Goal: Task Accomplishment & Management: Manage account settings

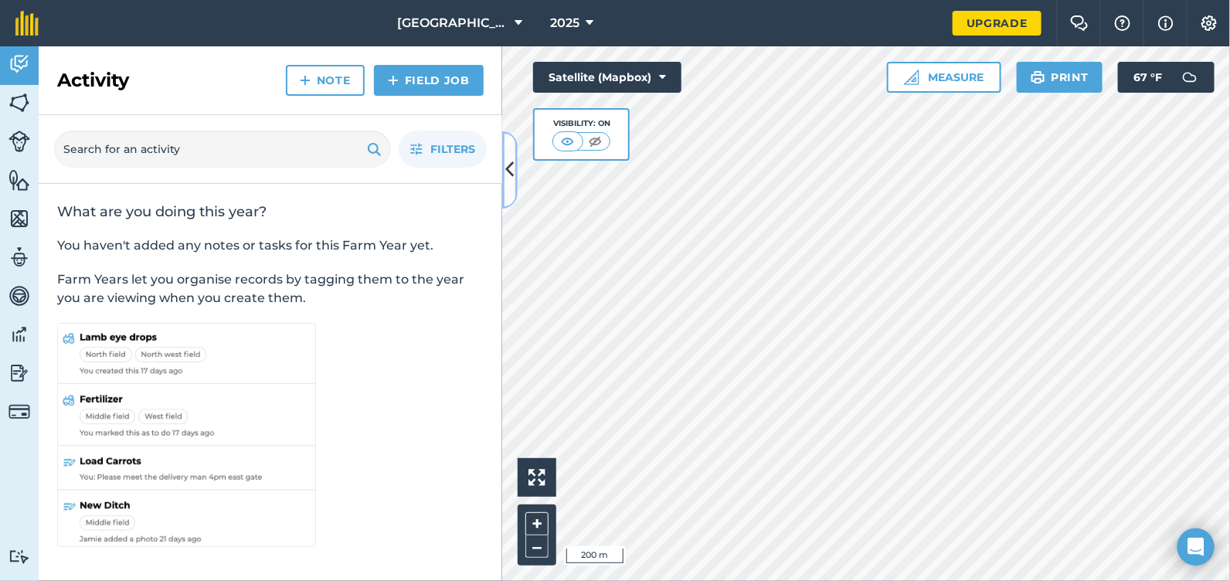
click at [508, 168] on icon at bounding box center [510, 169] width 8 height 27
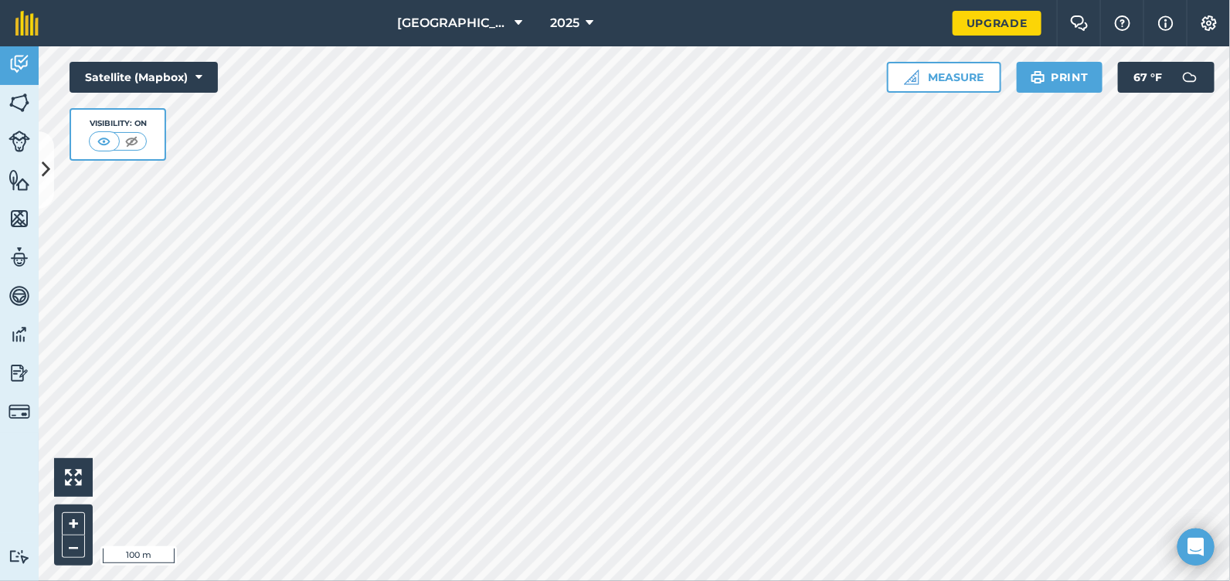
click at [754, 580] on html "[GEOGRAPHIC_DATA] 2025 Upgrade Farm Chat Help Info Settings Map printing is not…" at bounding box center [615, 290] width 1230 height 581
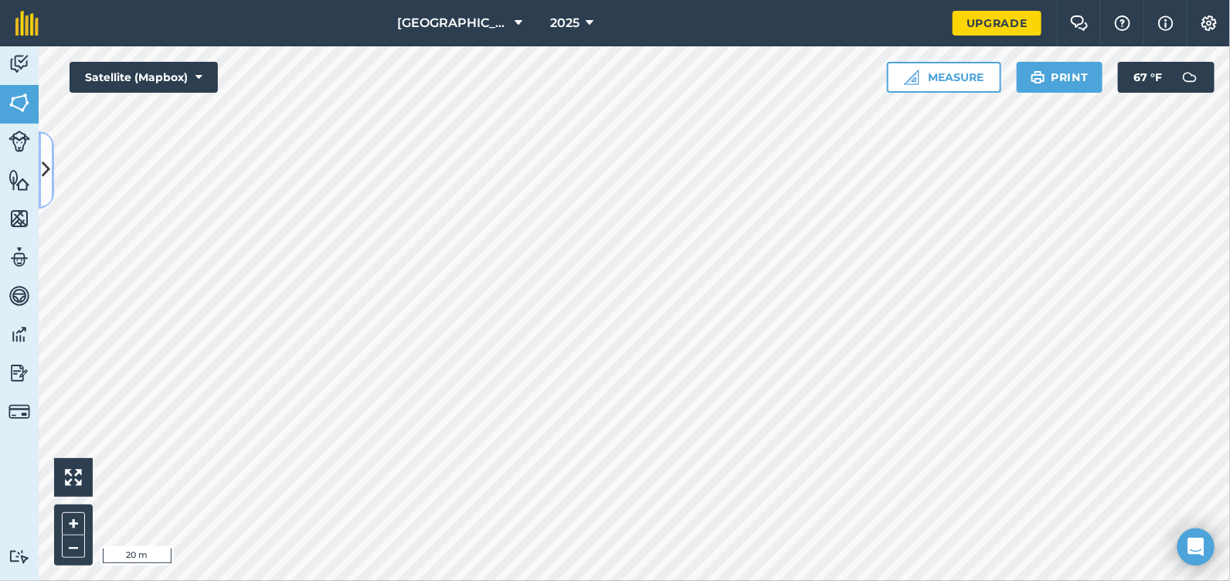
click at [53, 168] on button at bounding box center [46, 169] width 15 height 77
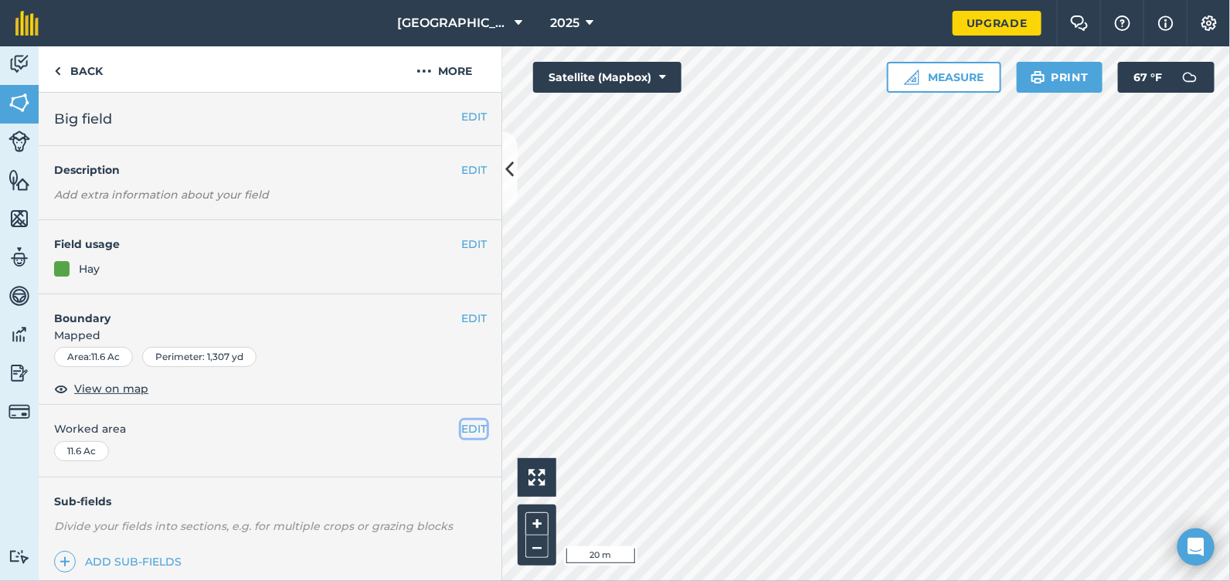
click at [461, 420] on button "EDIT" at bounding box center [473, 428] width 25 height 17
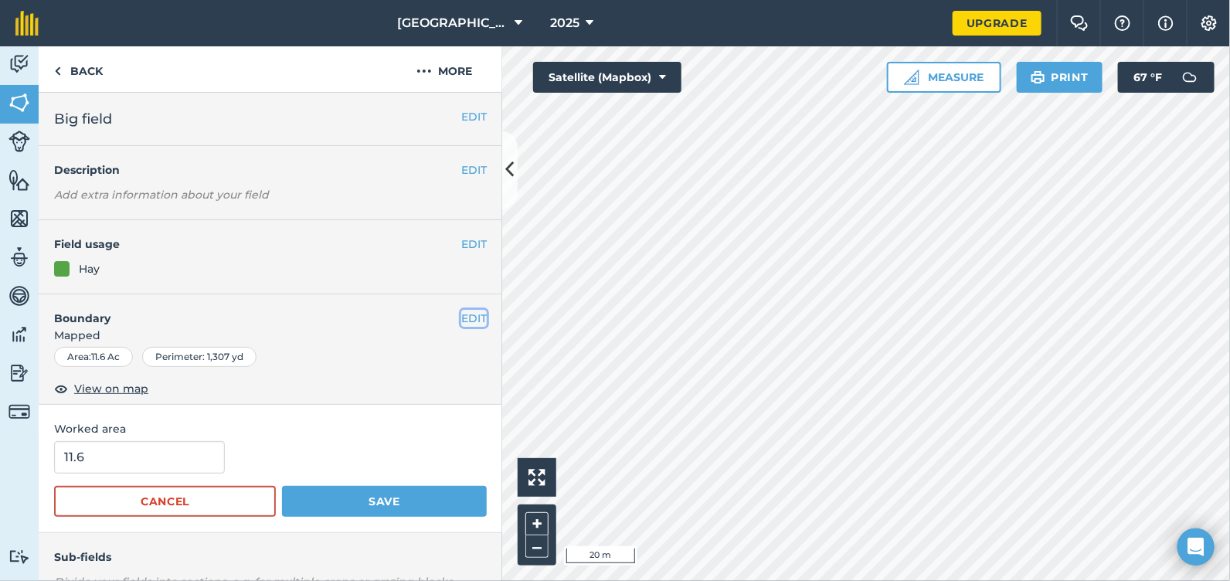
click at [471, 321] on button "EDIT" at bounding box center [473, 318] width 25 height 17
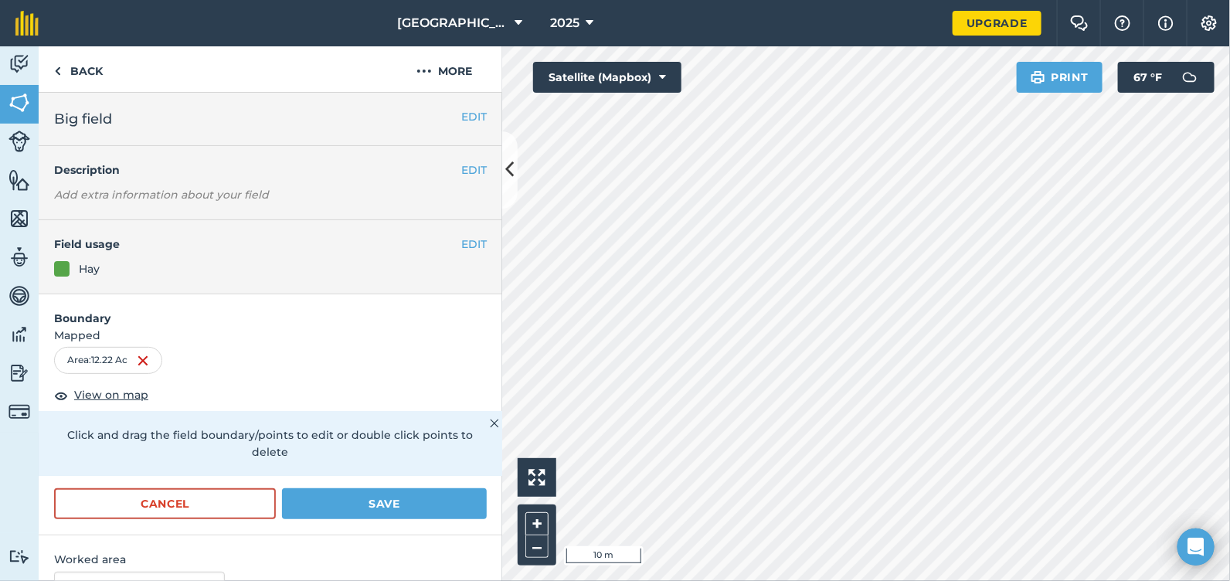
click at [1094, 580] on html "[GEOGRAPHIC_DATA] 2025 Upgrade Farm Chat Help Info Settings Map printing is not…" at bounding box center [615, 290] width 1230 height 581
click at [329, 501] on button "Save" at bounding box center [384, 503] width 205 height 31
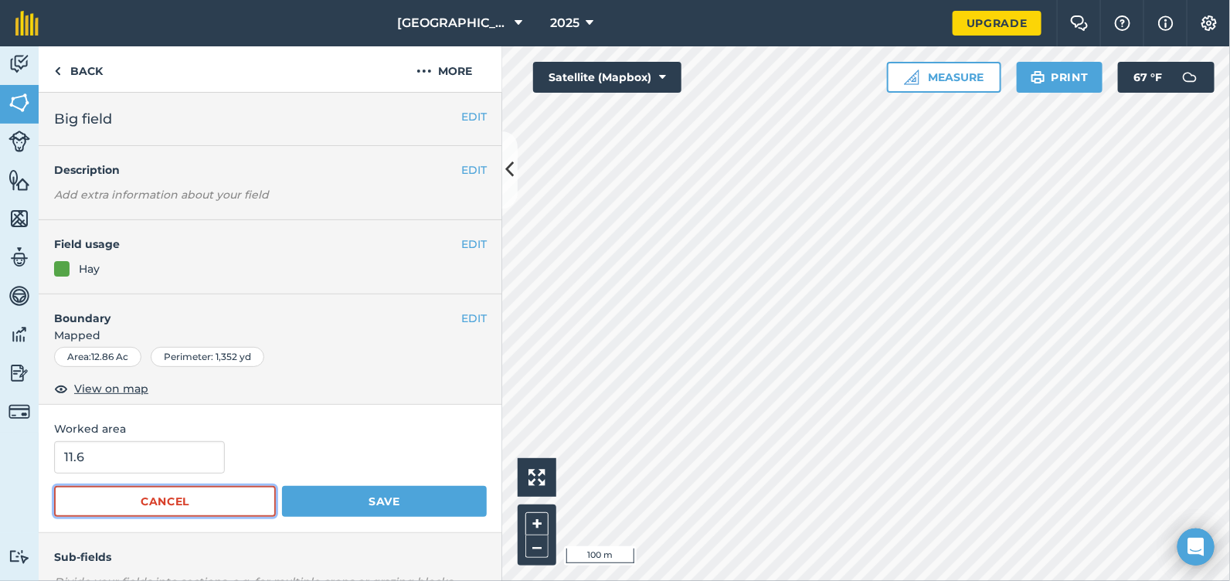
click at [181, 507] on button "Cancel" at bounding box center [165, 501] width 222 height 31
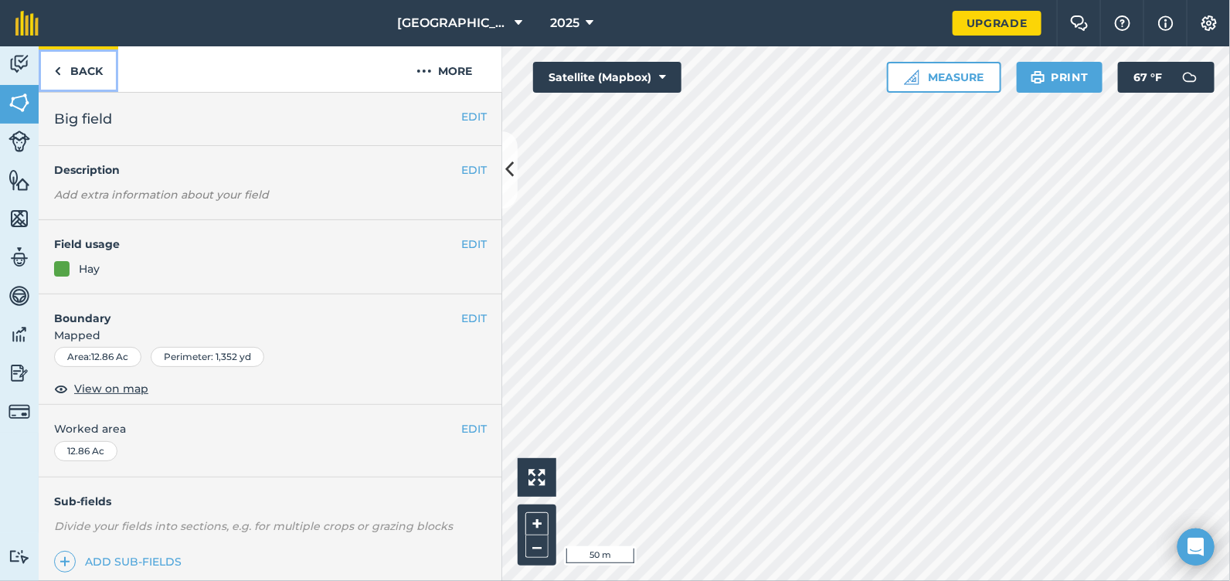
click at [70, 67] on link "Back" at bounding box center [79, 69] width 80 height 46
click at [68, 62] on link "Back" at bounding box center [79, 69] width 80 height 46
click at [67, 69] on link "Back" at bounding box center [79, 69] width 80 height 46
click at [509, 168] on icon at bounding box center [510, 169] width 8 height 27
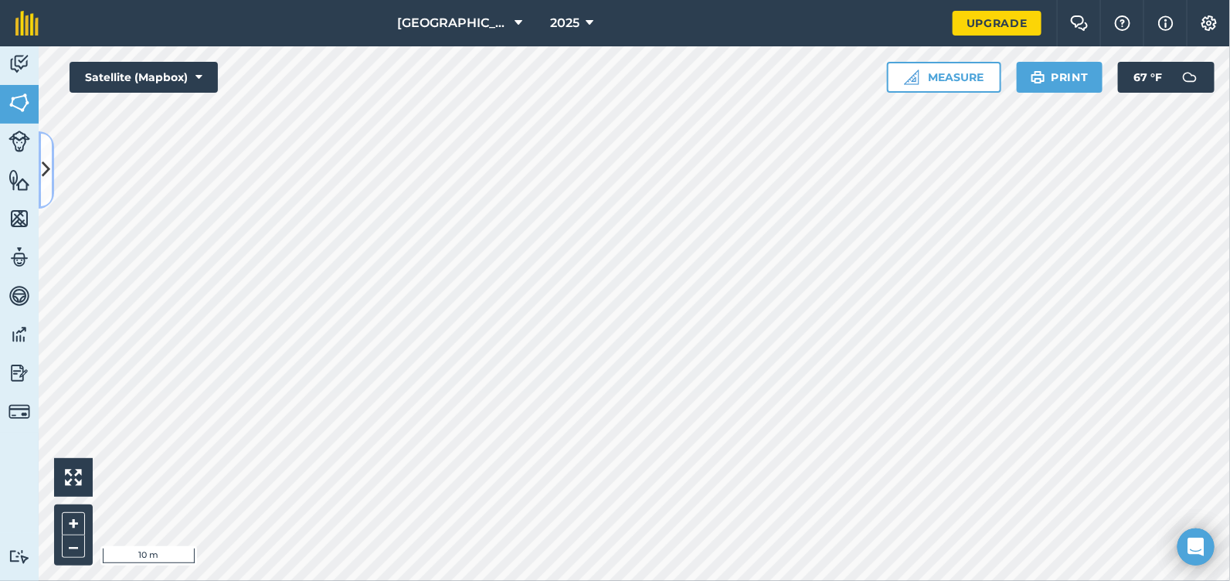
click at [43, 181] on icon at bounding box center [46, 169] width 8 height 27
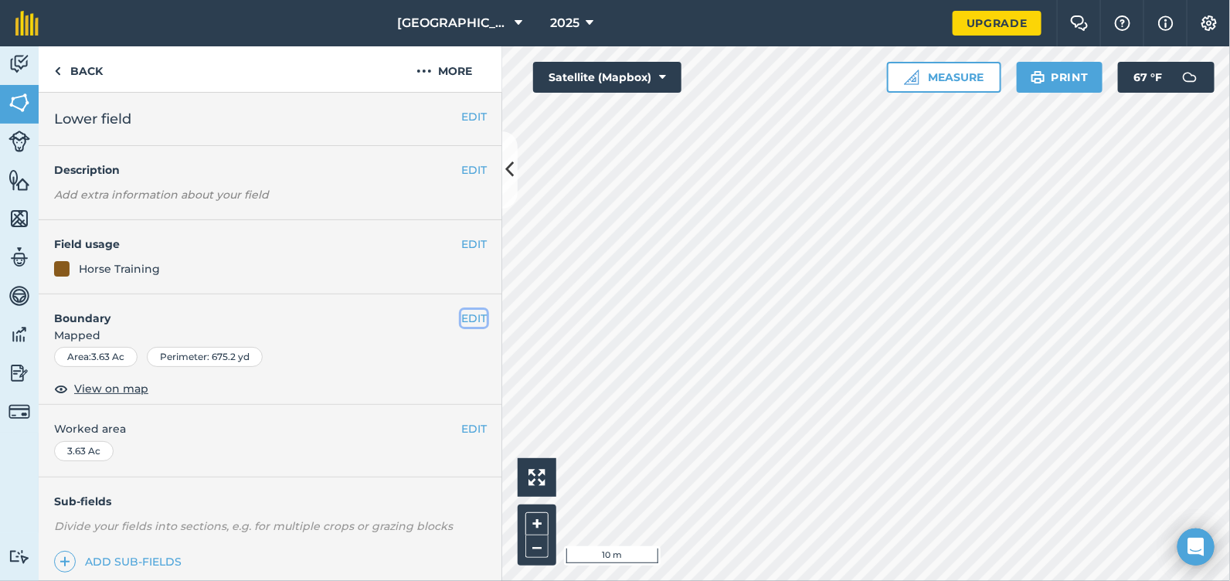
click at [468, 318] on button "EDIT" at bounding box center [473, 318] width 25 height 17
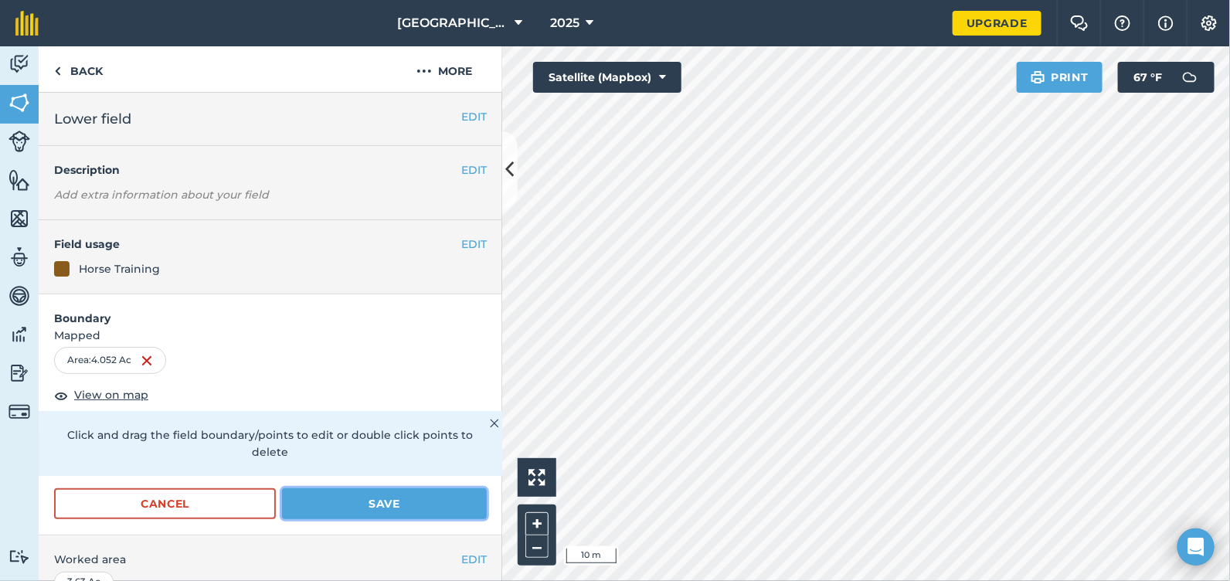
click at [382, 504] on button "Save" at bounding box center [384, 503] width 205 height 31
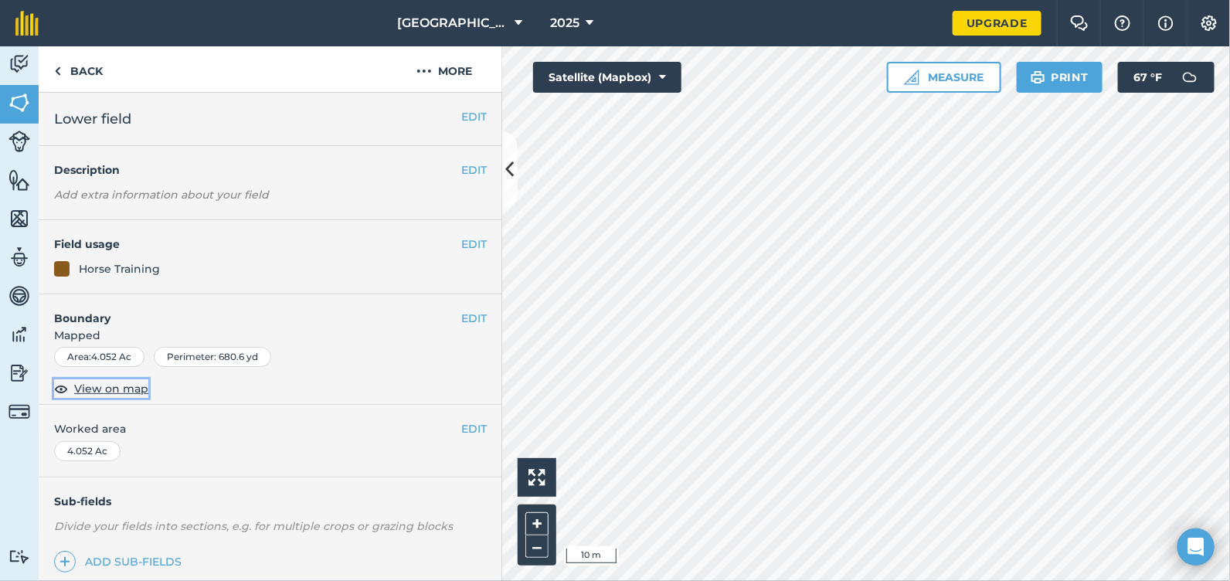
click at [111, 382] on span "View on map" at bounding box center [111, 388] width 74 height 17
click at [229, 358] on div "Perimeter : 680.6 yd" at bounding box center [212, 357] width 117 height 20
click at [121, 353] on div "Area : 4.052 Ac" at bounding box center [99, 357] width 90 height 20
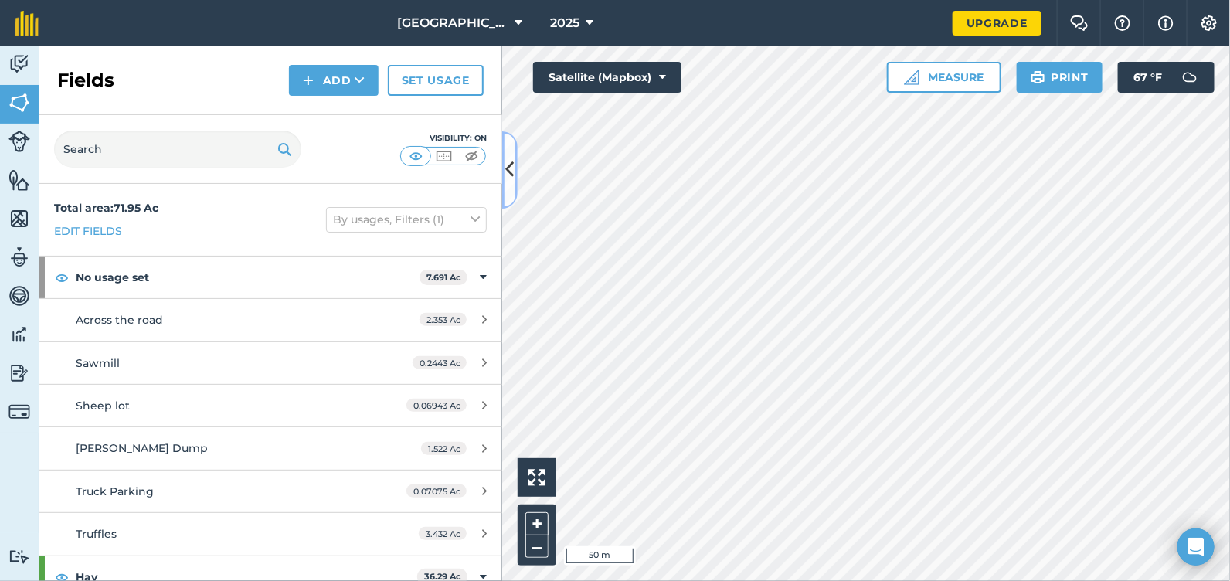
click at [516, 170] on button at bounding box center [509, 169] width 15 height 77
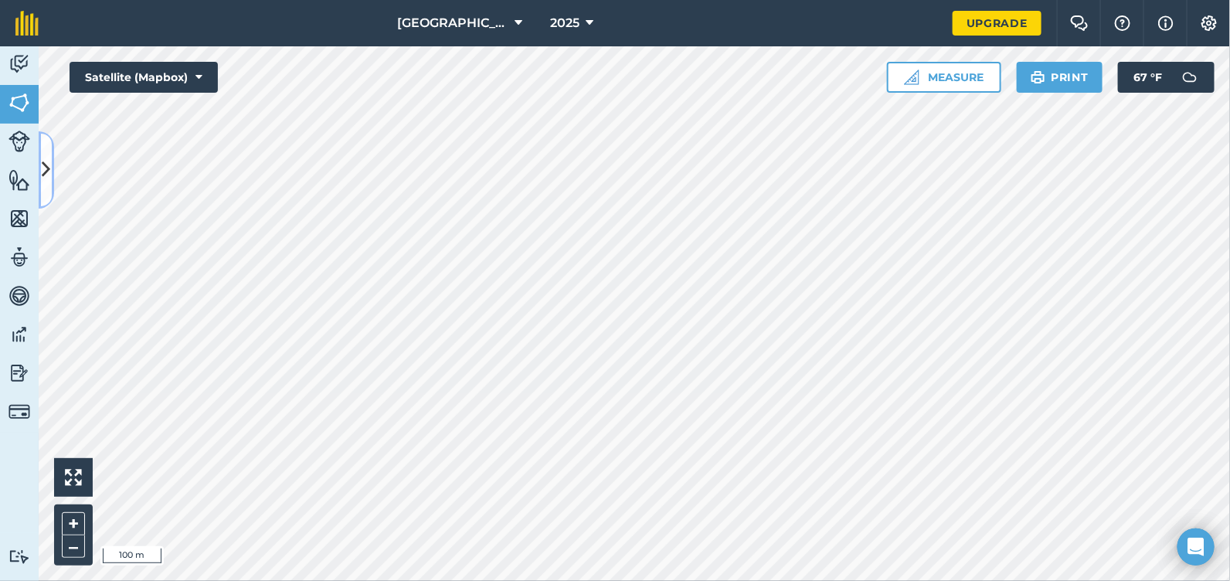
click at [49, 178] on icon at bounding box center [46, 169] width 8 height 27
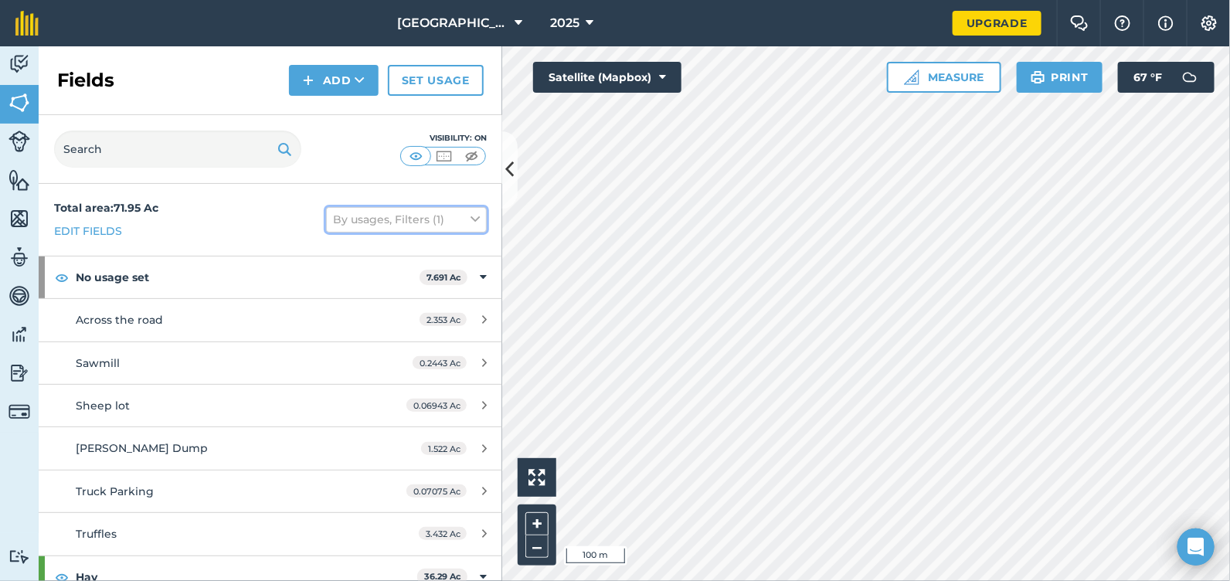
click at [372, 224] on button "By usages, Filters (1)" at bounding box center [406, 219] width 161 height 25
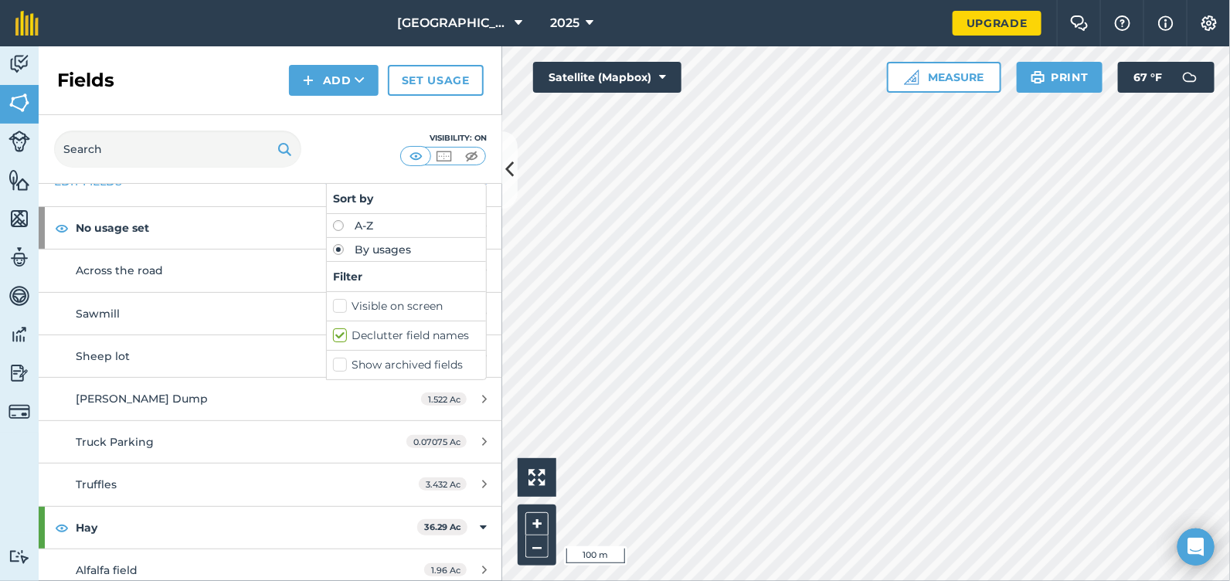
scroll to position [76, 0]
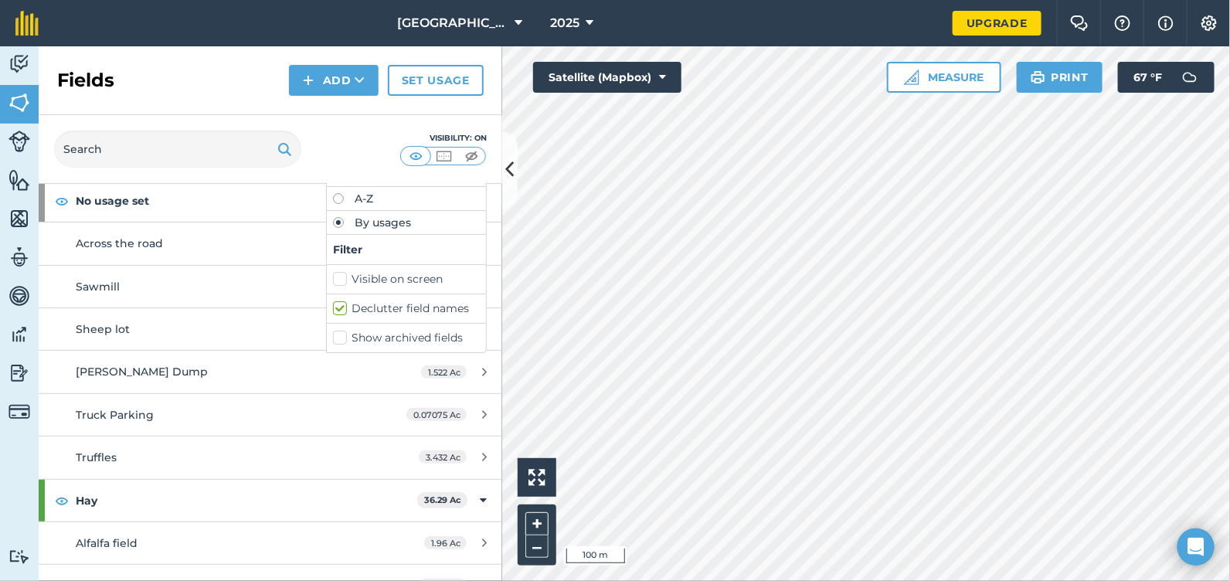
click at [333, 304] on label "Declutter field names" at bounding box center [406, 309] width 147 height 16
click at [333, 304] on input "Declutter field names" at bounding box center [338, 306] width 10 height 10
click at [333, 304] on label "Declutter field names" at bounding box center [406, 309] width 147 height 16
click at [333, 304] on input "Declutter field names" at bounding box center [338, 306] width 10 height 10
checkbox input "true"
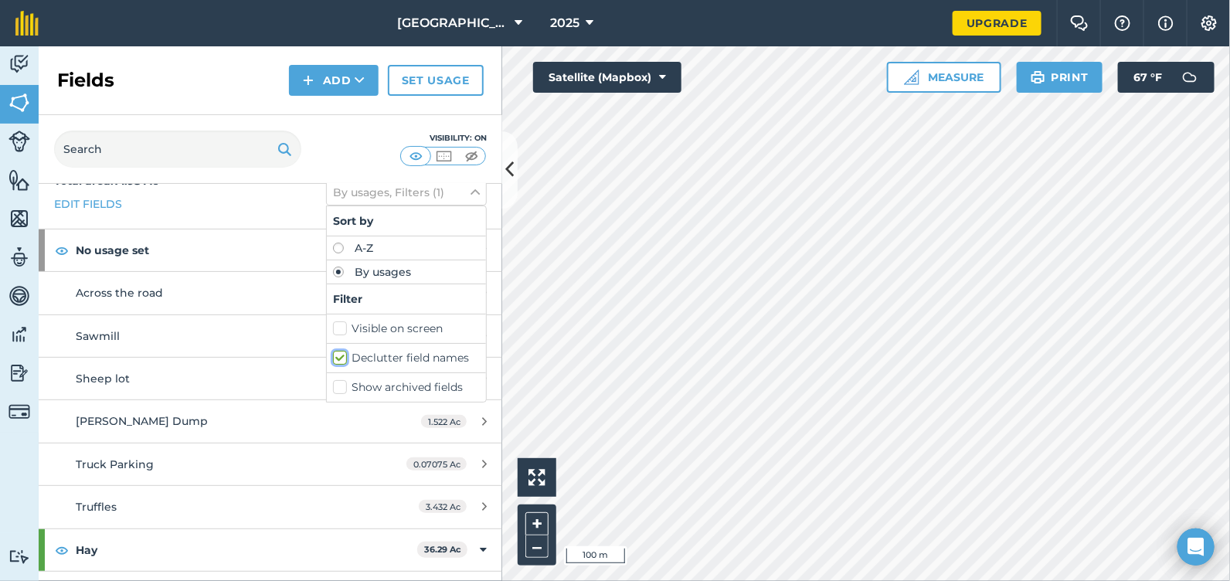
scroll to position [0, 0]
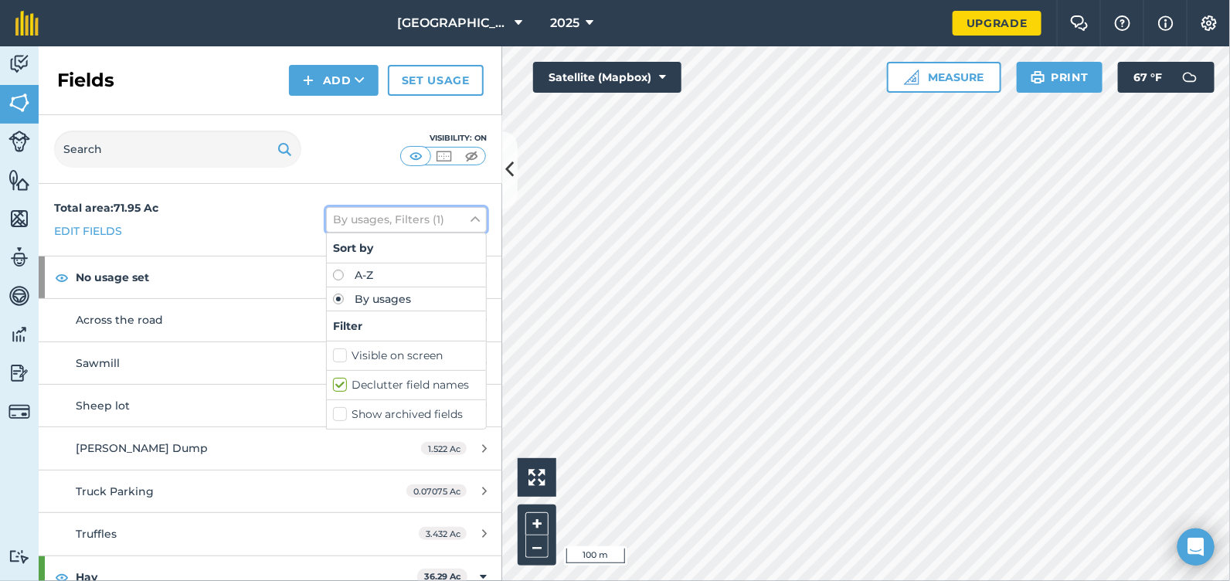
click at [368, 216] on button "By usages, Filters (1)" at bounding box center [406, 219] width 161 height 25
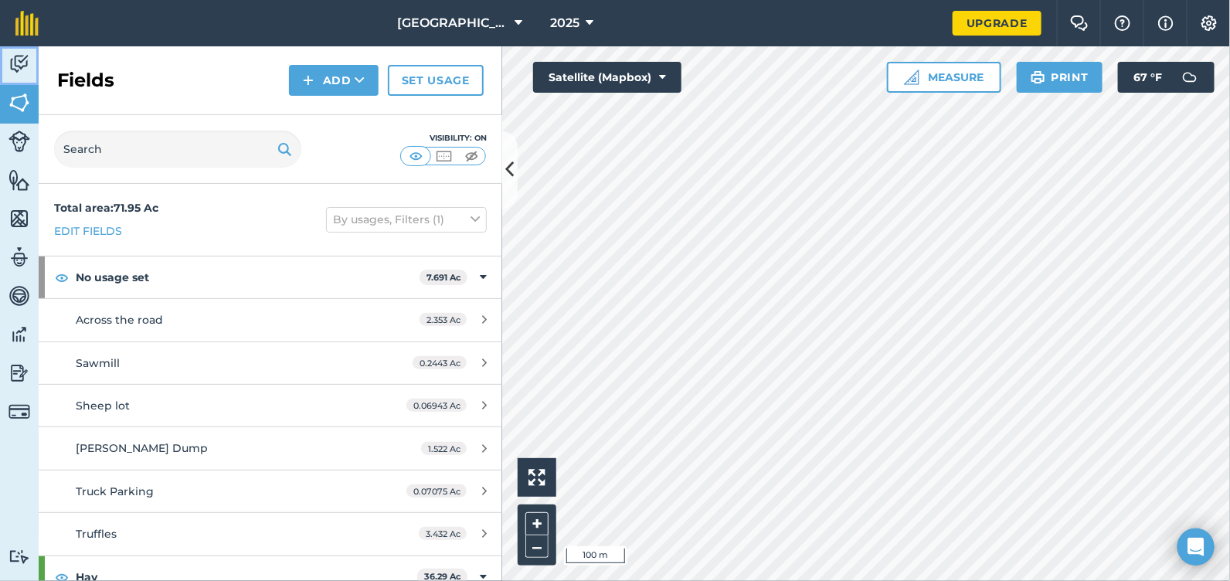
click at [12, 66] on img at bounding box center [19, 64] width 22 height 23
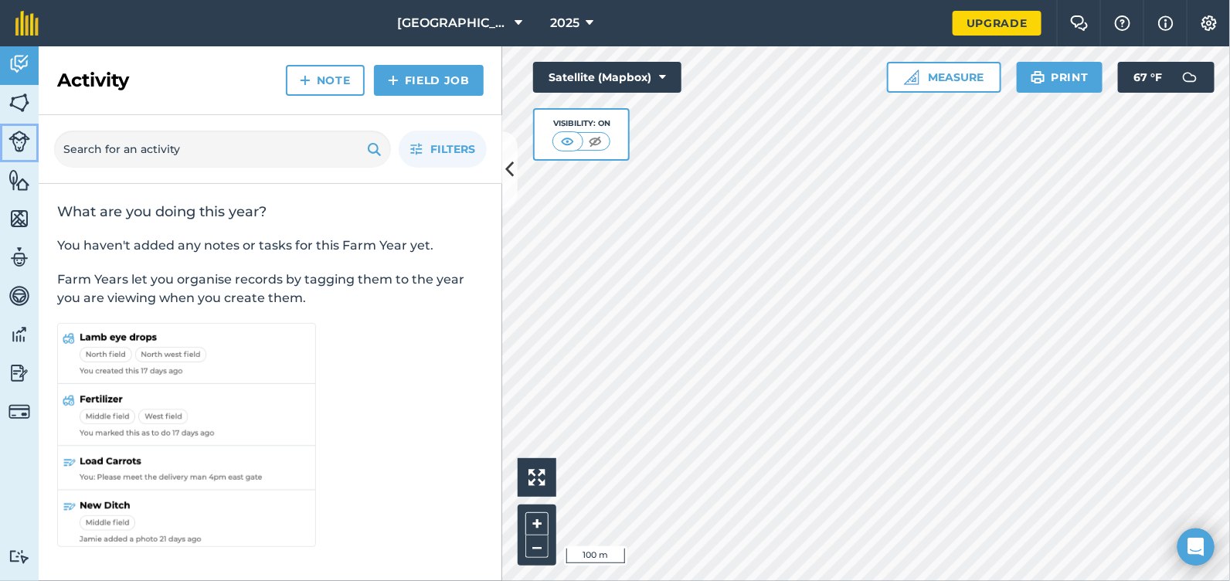
click at [11, 143] on img at bounding box center [19, 142] width 22 height 22
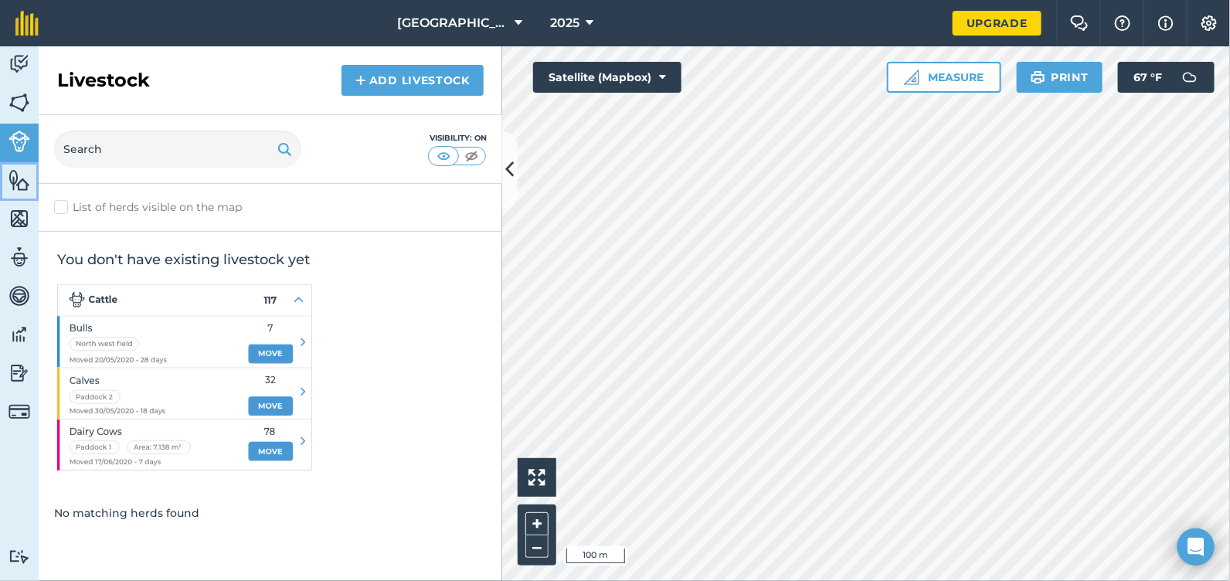
click at [12, 169] on img at bounding box center [19, 179] width 22 height 23
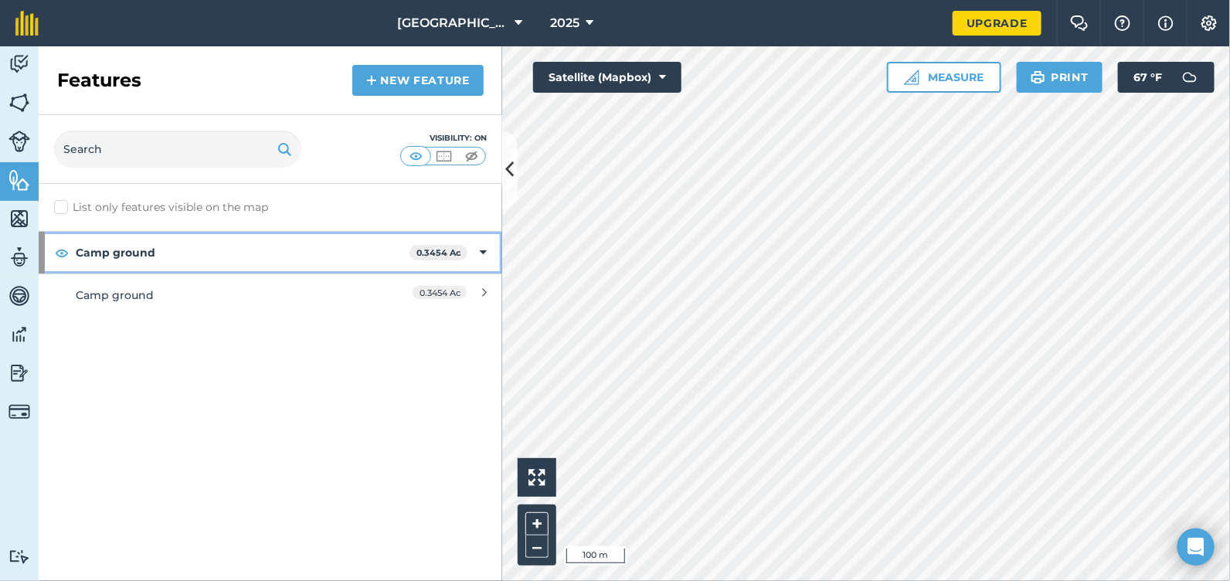
click at [491, 258] on div "Camp ground 0.3454 Ac" at bounding box center [271, 253] width 464 height 42
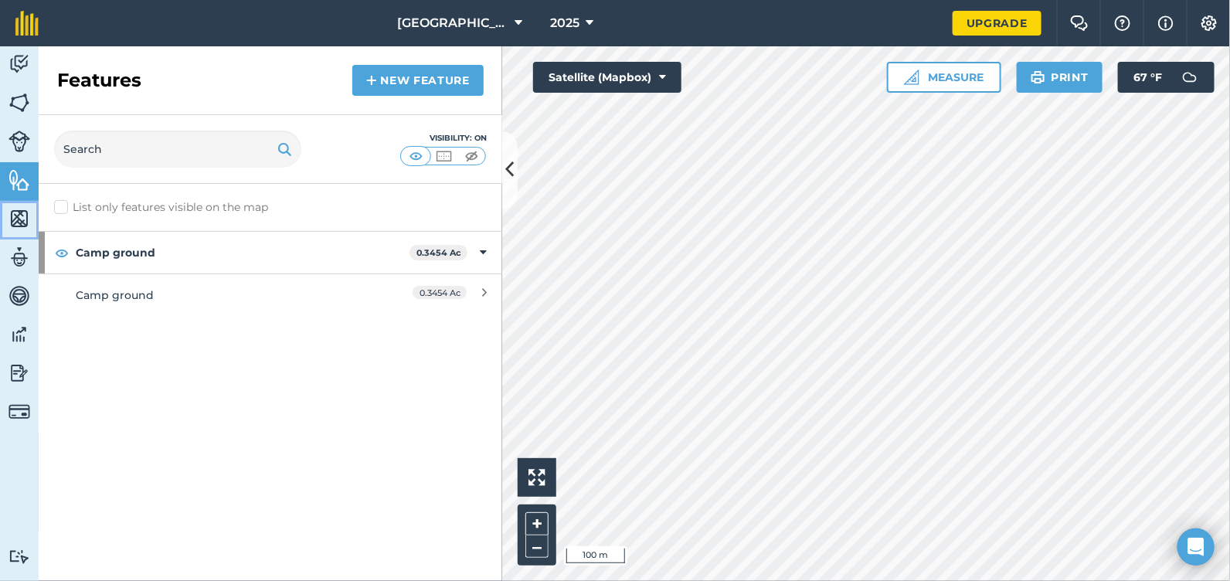
click at [17, 221] on img at bounding box center [19, 218] width 22 height 23
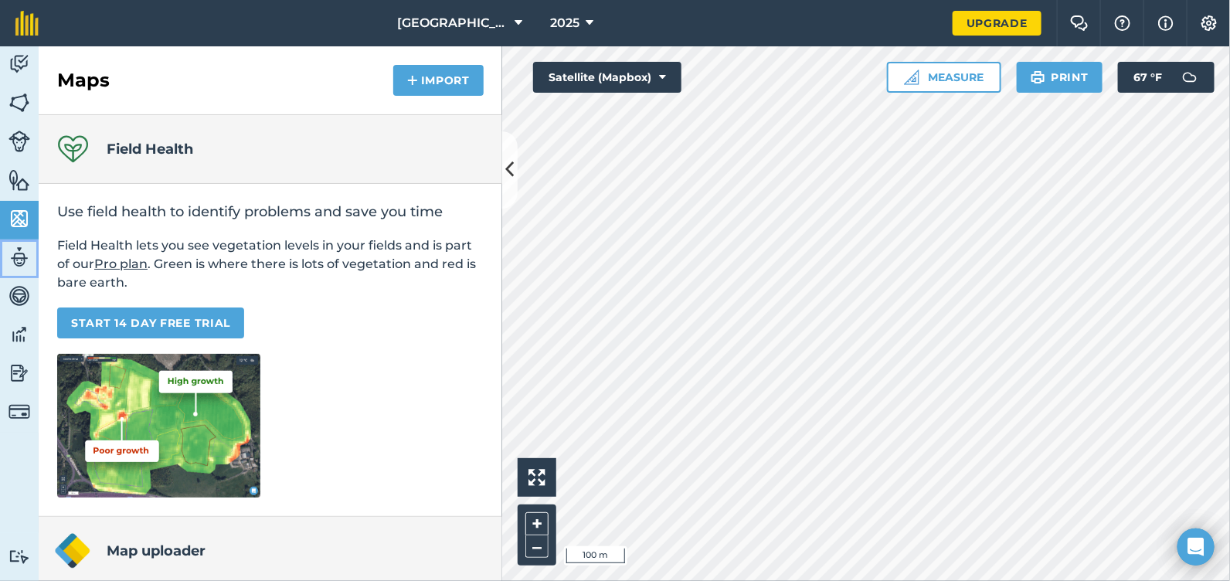
click at [26, 261] on img at bounding box center [19, 257] width 22 height 23
select select "MEMBER"
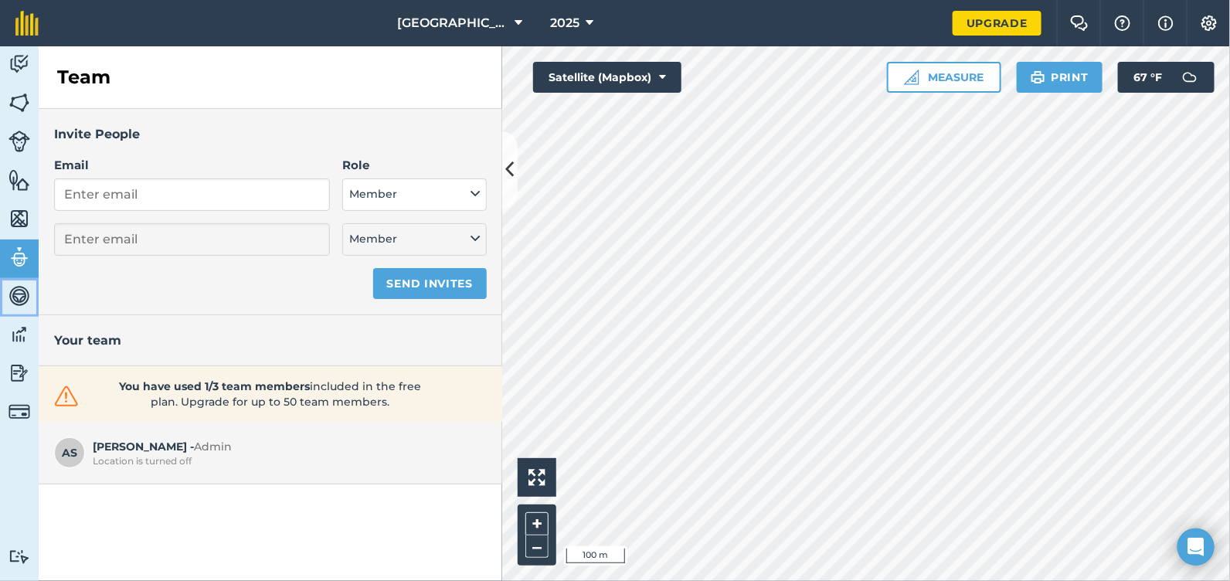
click at [18, 307] on link "Vehicles" at bounding box center [19, 297] width 39 height 39
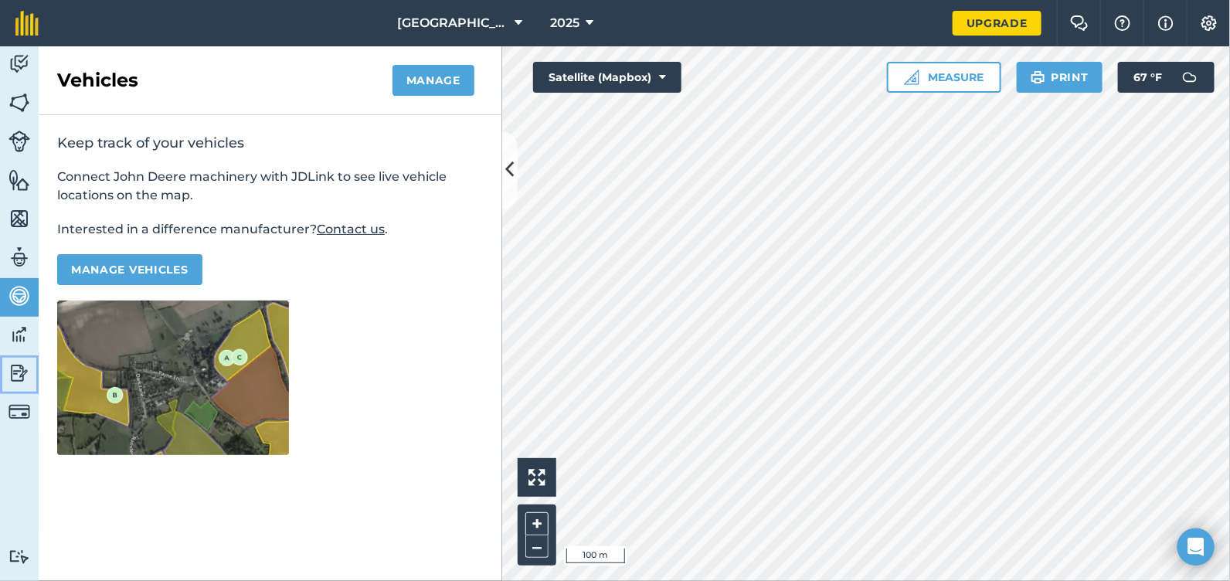
click at [11, 356] on link "Reporting" at bounding box center [19, 374] width 39 height 39
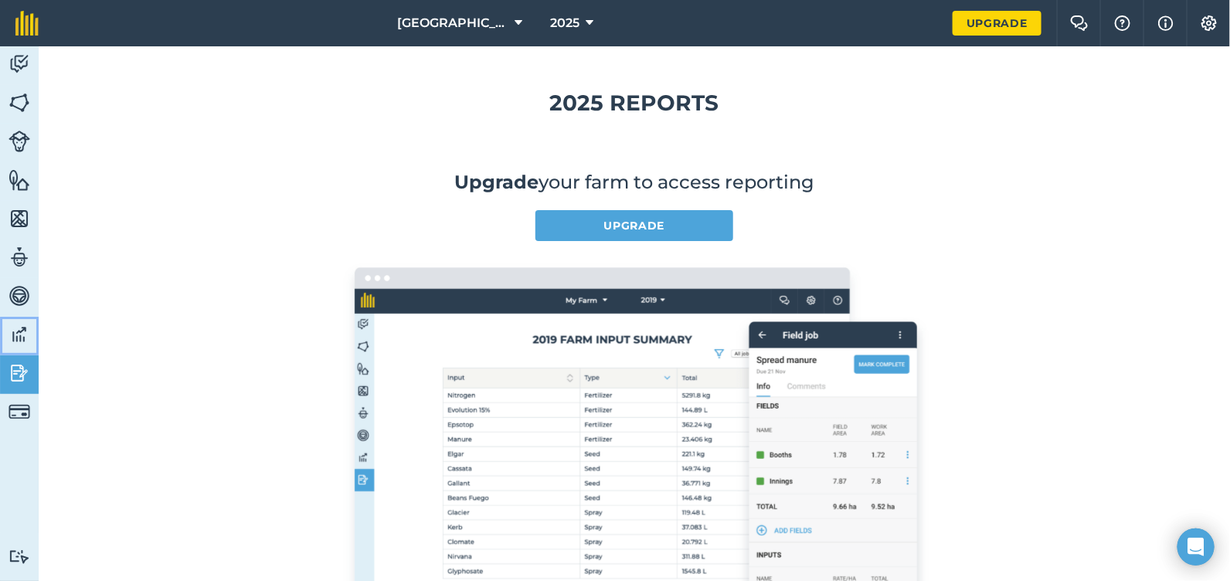
click at [15, 332] on img at bounding box center [19, 334] width 22 height 23
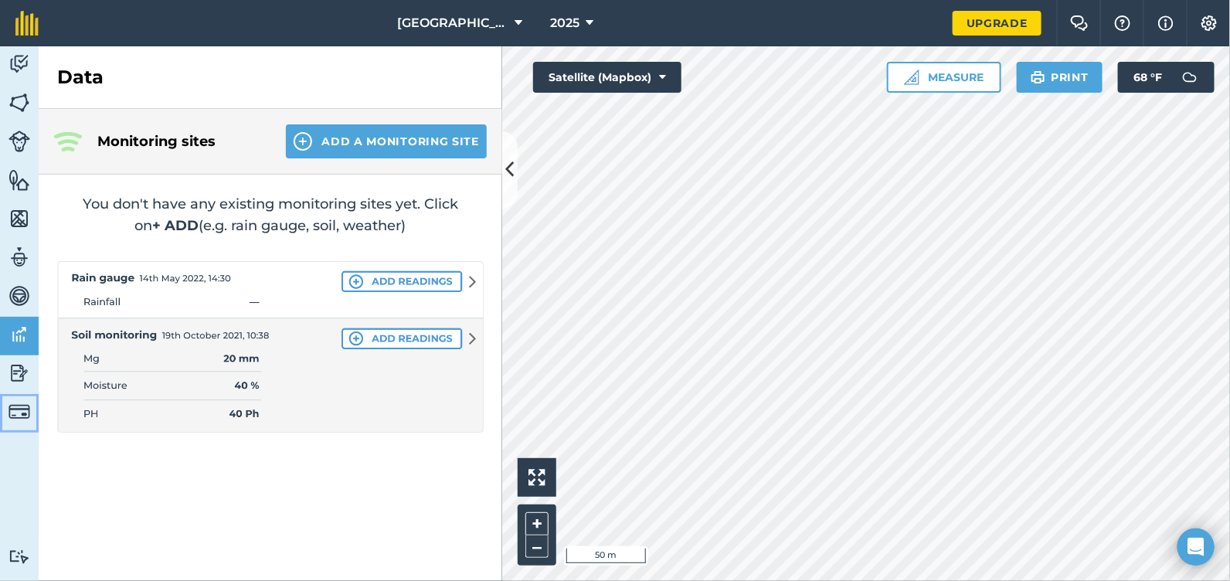
click at [8, 403] on link "Billing" at bounding box center [19, 413] width 39 height 39
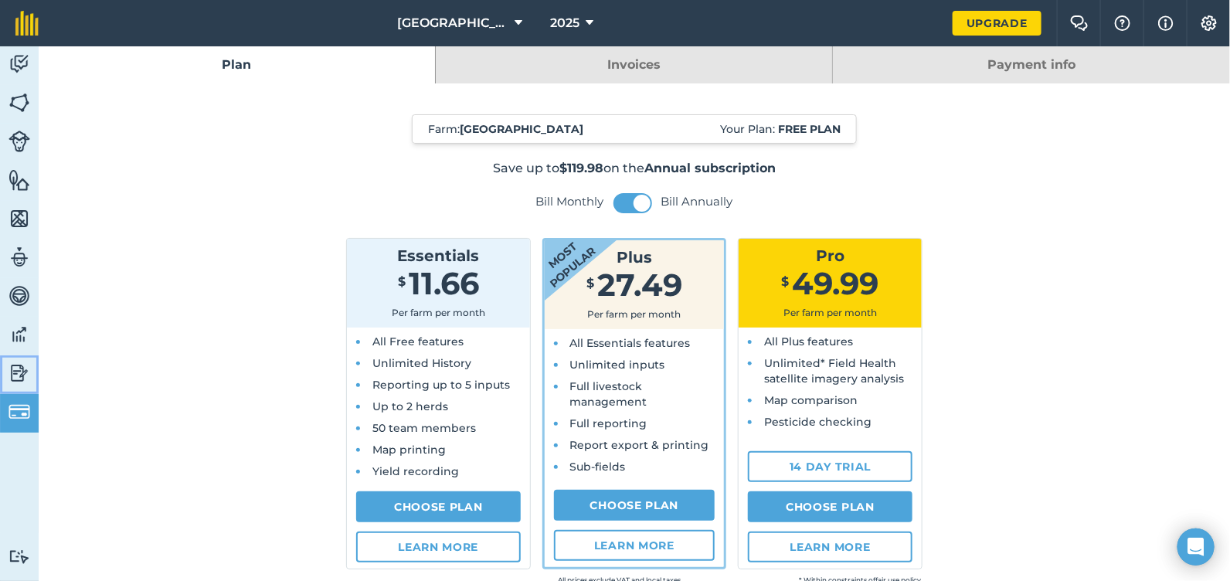
click at [20, 366] on img at bounding box center [19, 373] width 22 height 23
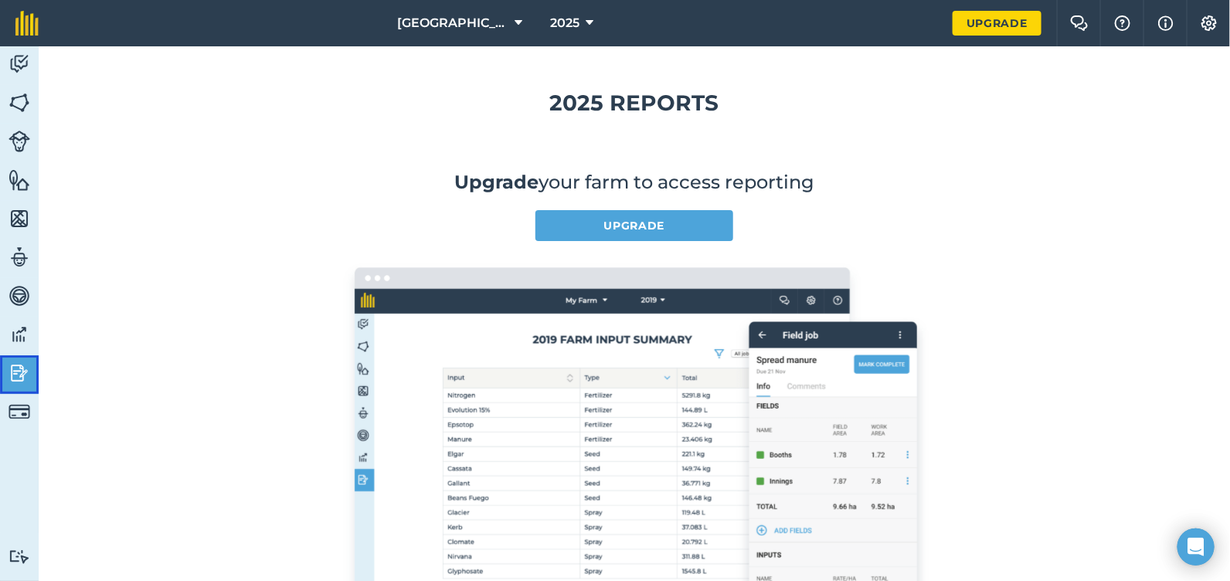
click at [19, 392] on link "Reporting" at bounding box center [19, 374] width 39 height 39
click at [19, 406] on img at bounding box center [19, 412] width 22 height 22
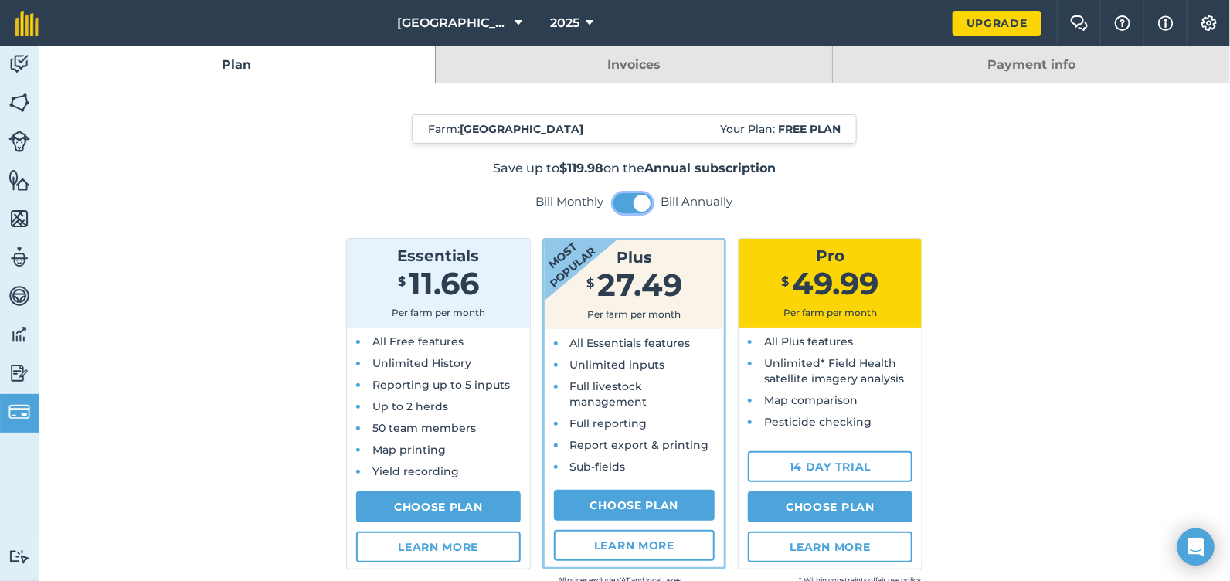
click at [638, 202] on span at bounding box center [642, 203] width 17 height 17
click at [638, 202] on button at bounding box center [632, 203] width 39 height 20
click at [32, 55] on link "Activity" at bounding box center [19, 65] width 39 height 39
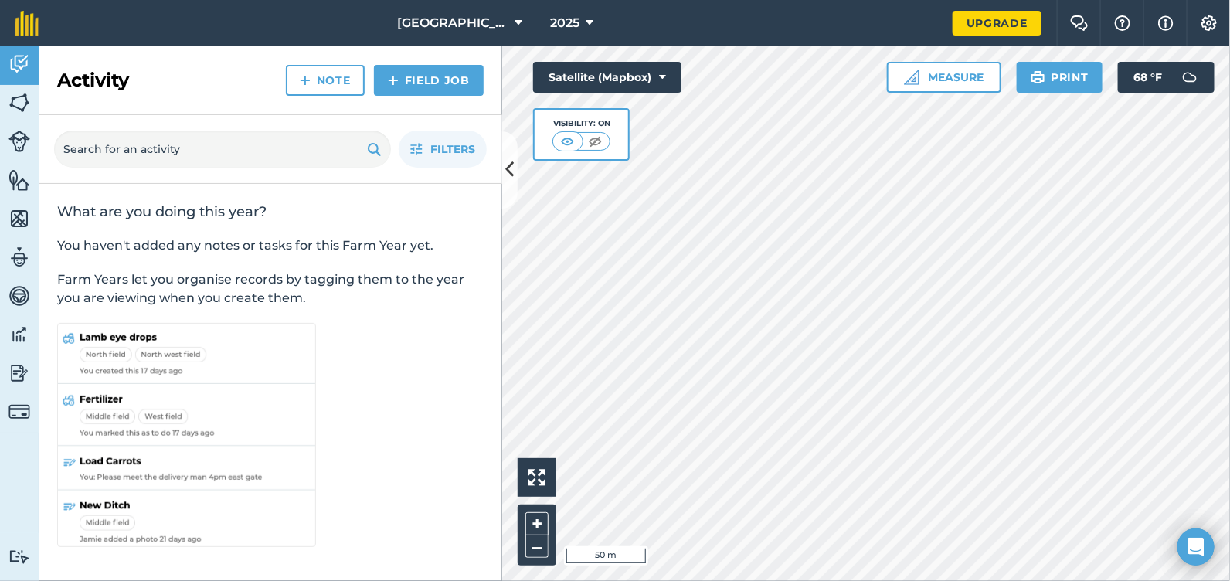
click at [534, 16] on div "2025" at bounding box center [571, 23] width 87 height 46
click at [522, 20] on icon at bounding box center [519, 23] width 8 height 19
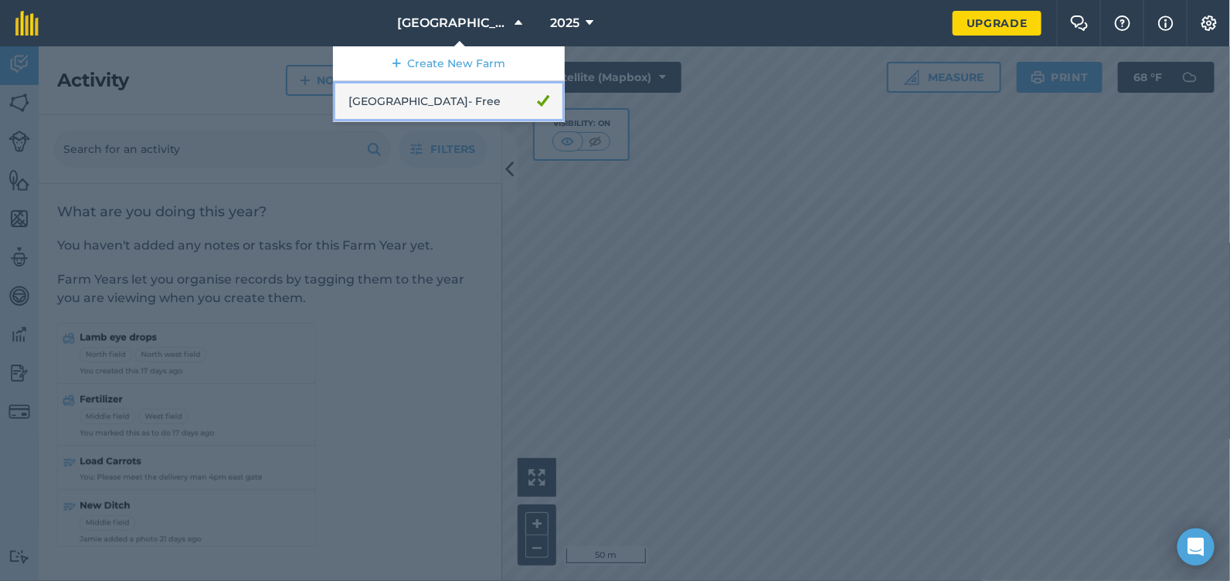
click at [471, 113] on link "[GEOGRAPHIC_DATA] - Free" at bounding box center [449, 101] width 232 height 41
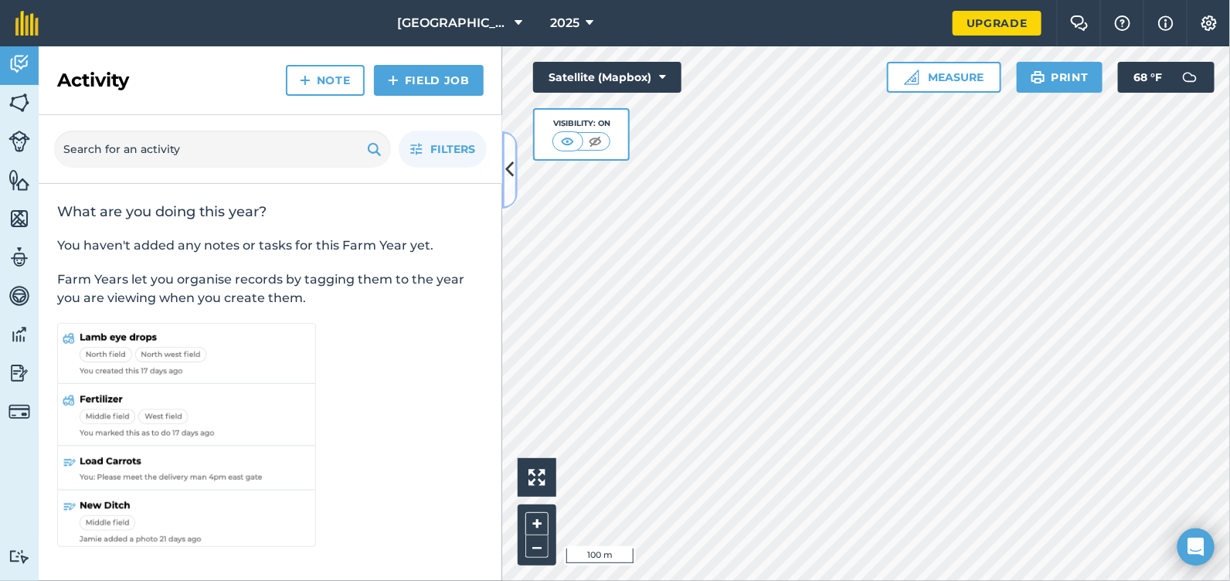
click at [511, 186] on button at bounding box center [509, 169] width 15 height 77
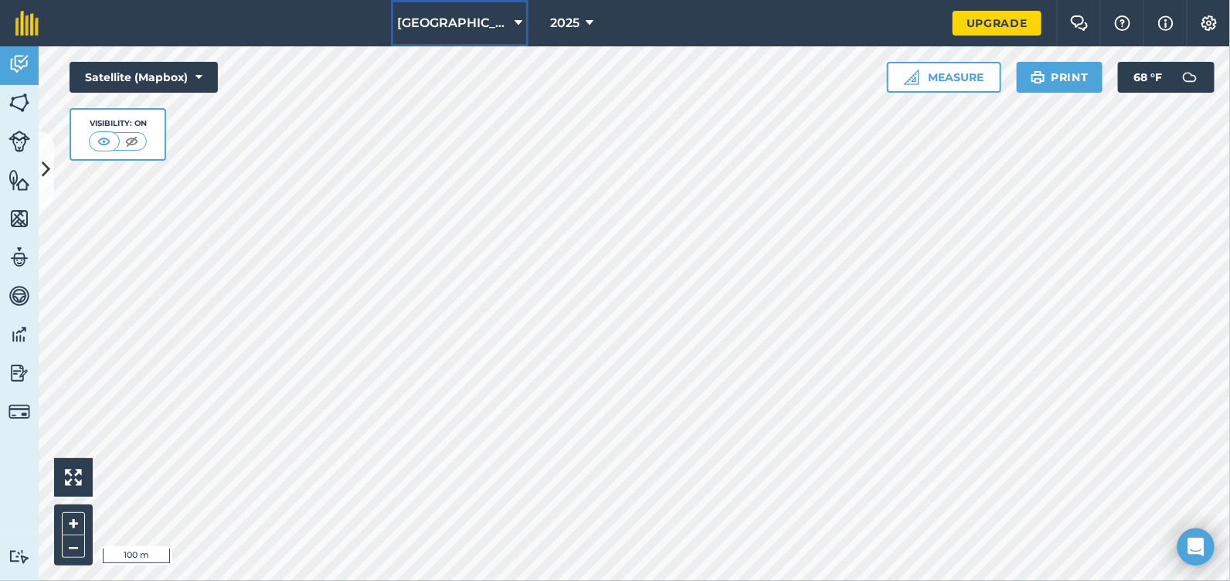
click at [504, 24] on span "[GEOGRAPHIC_DATA]" at bounding box center [452, 23] width 111 height 19
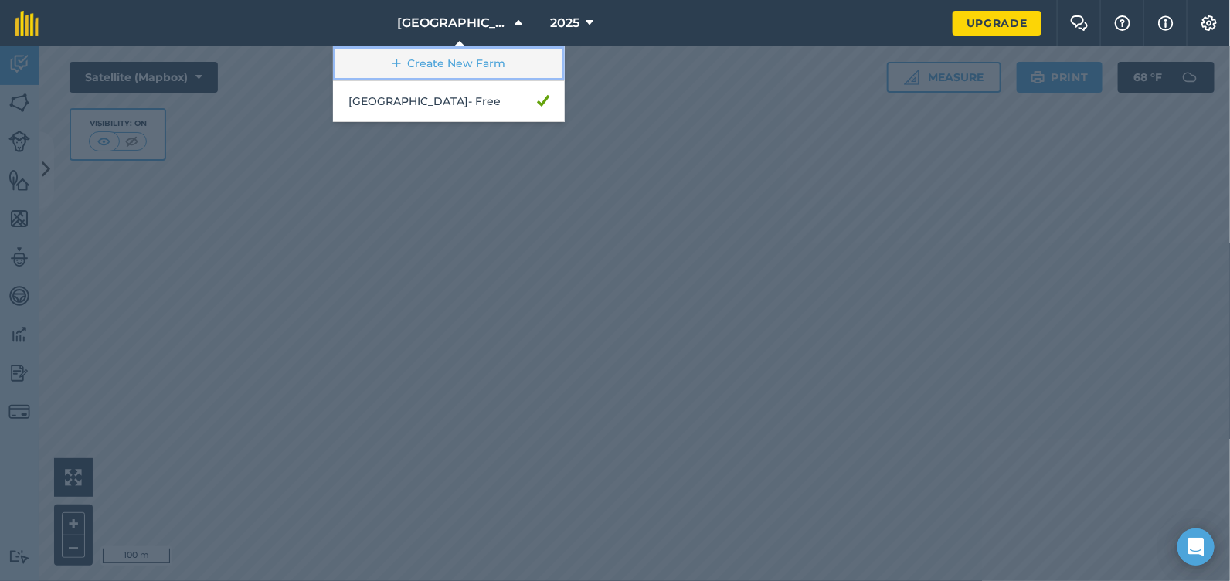
click at [488, 59] on link "Create New Farm" at bounding box center [449, 63] width 232 height 35
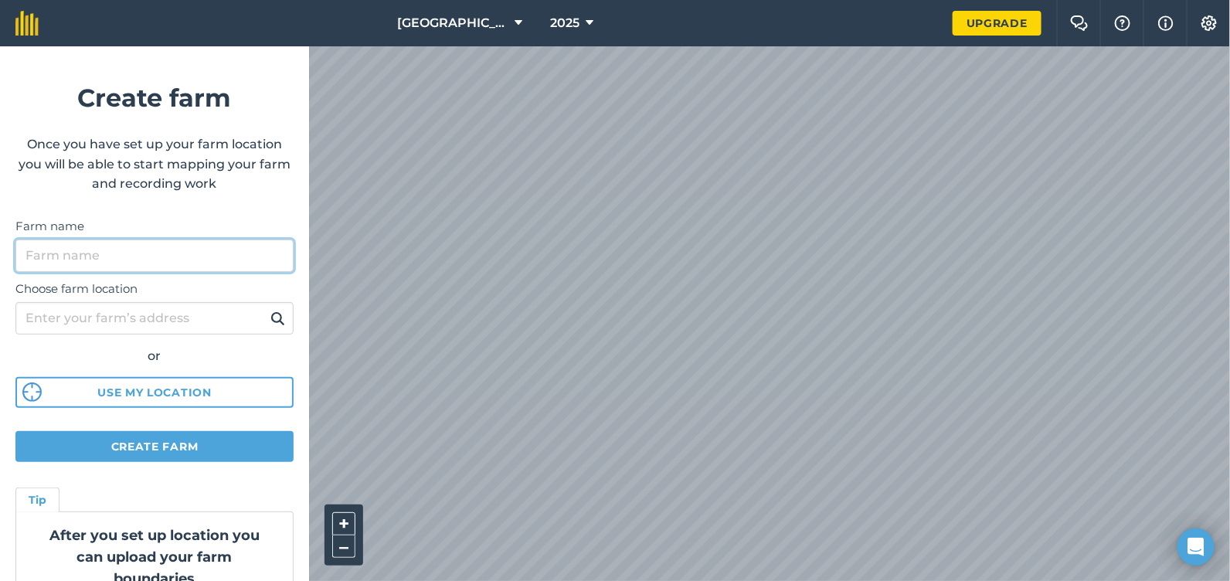
click at [140, 252] on input "Farm name" at bounding box center [154, 256] width 278 height 32
type input "[GEOGRAPHIC_DATA] FULL FARM"
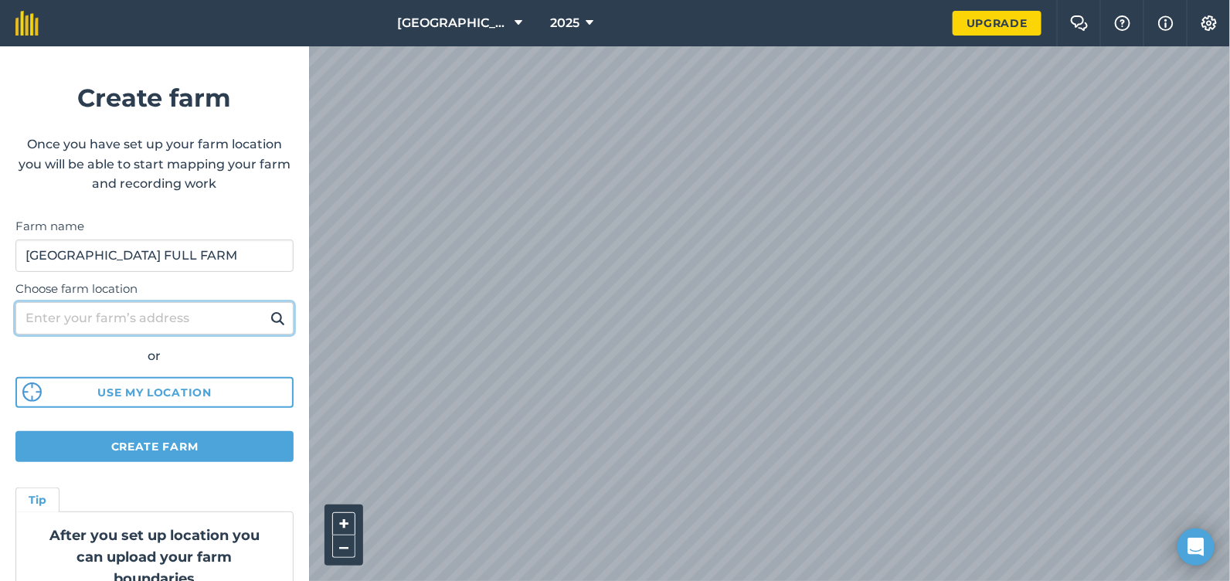
click at [158, 310] on input "Choose farm location" at bounding box center [154, 318] width 278 height 32
type input "[STREET_ADDRESS]"
click at [266, 308] on button at bounding box center [278, 318] width 24 height 20
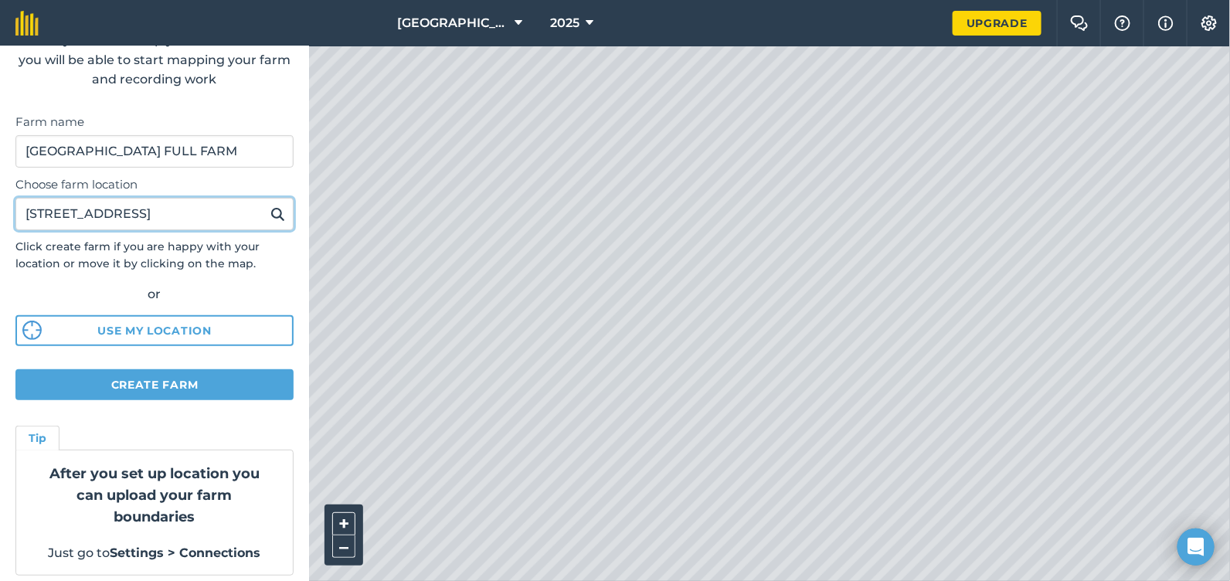
scroll to position [112, 0]
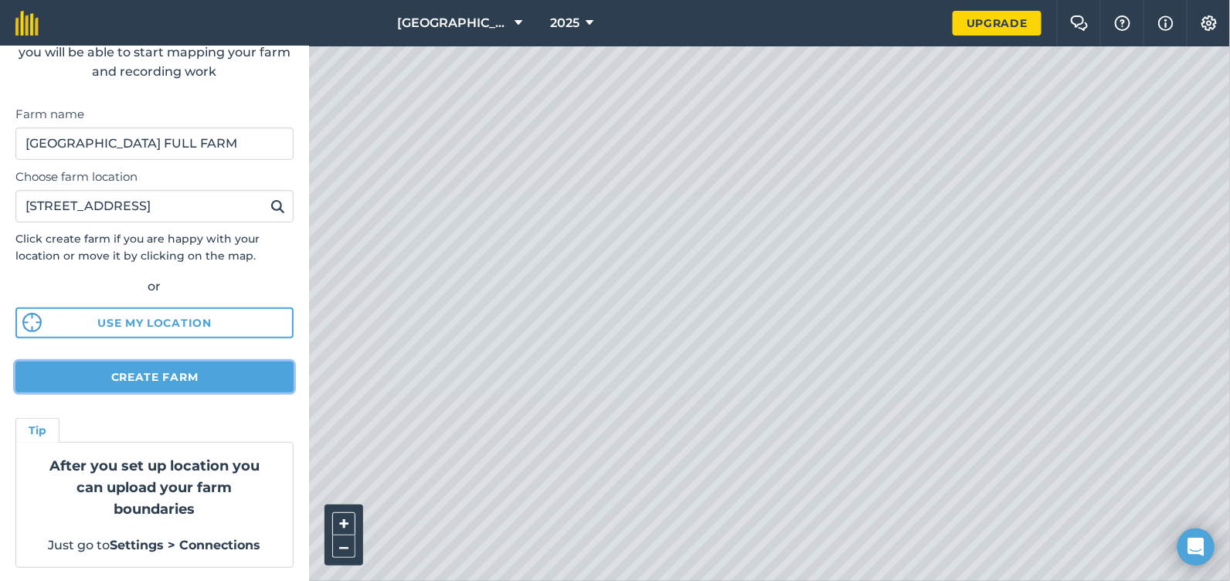
click at [202, 375] on button "Create farm" at bounding box center [154, 377] width 278 height 31
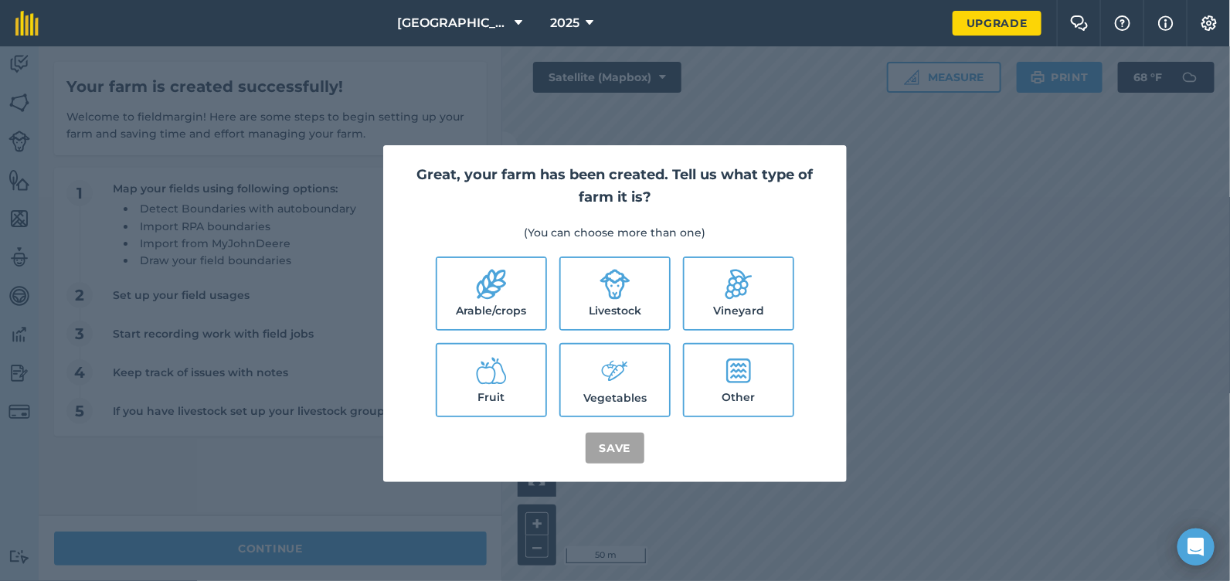
click at [704, 409] on label "Other" at bounding box center [739, 380] width 108 height 71
checkbox input "true"
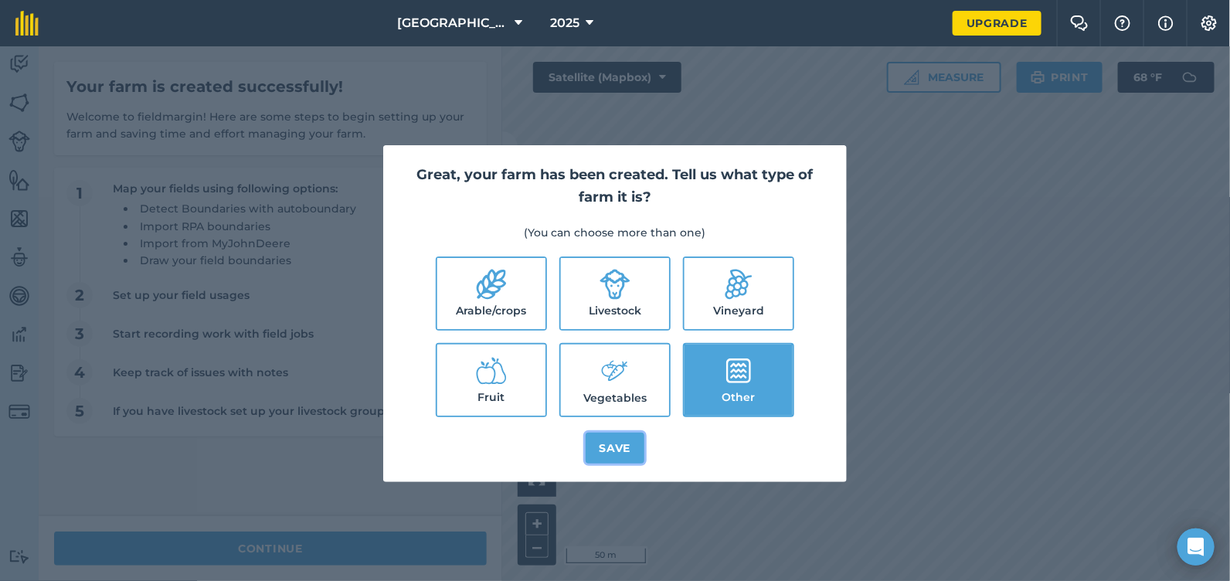
click at [630, 457] on button "Save" at bounding box center [615, 448] width 59 height 31
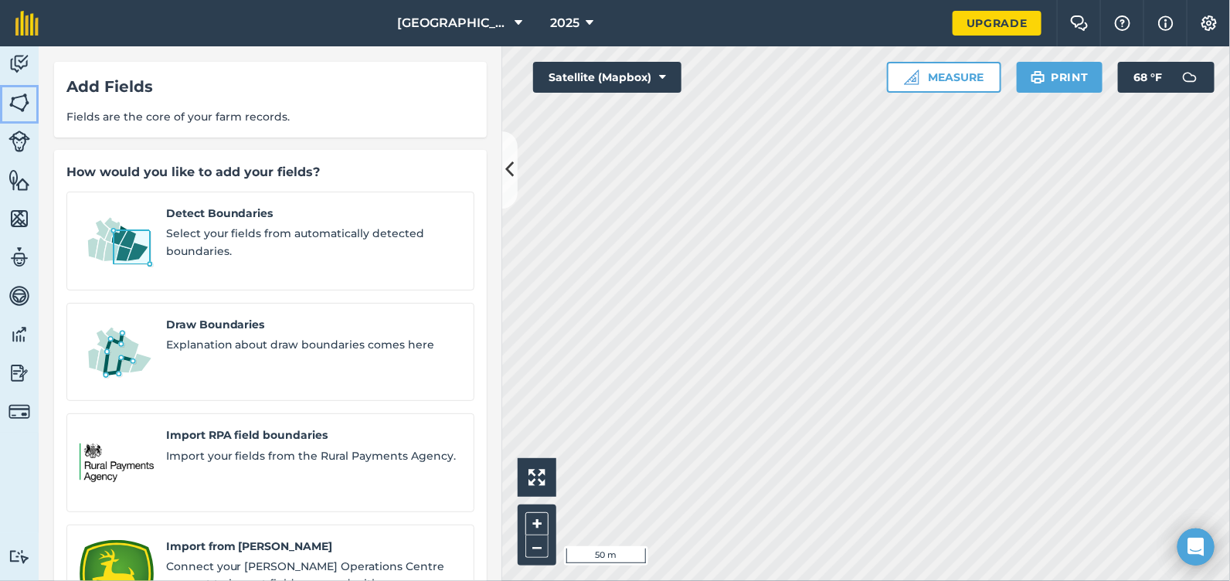
click at [30, 105] on link "Fields" at bounding box center [19, 104] width 39 height 39
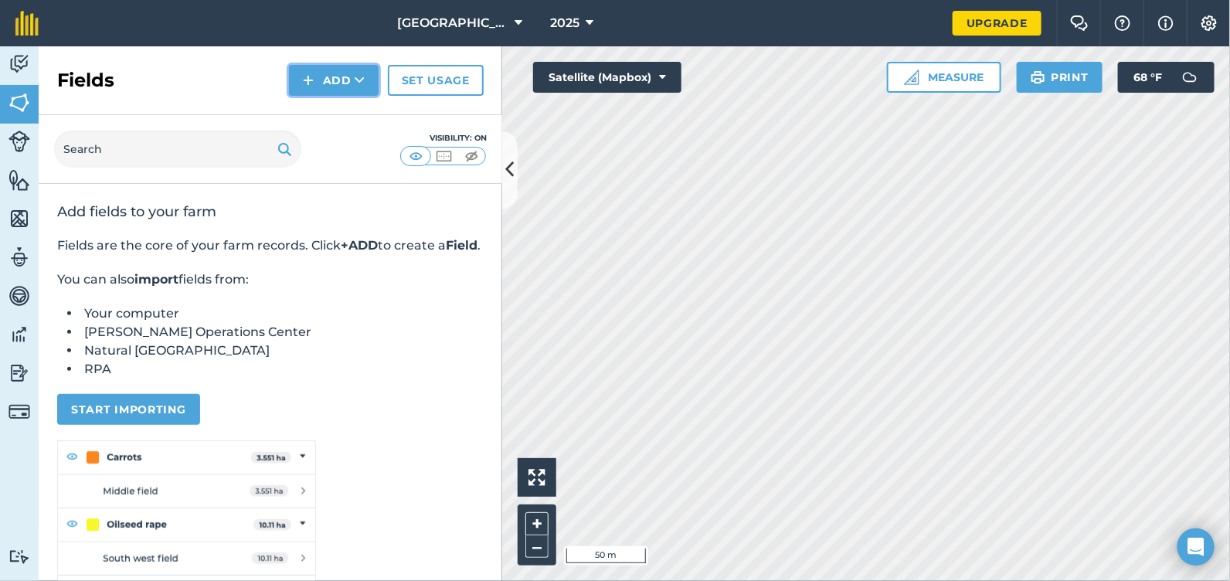
click at [341, 87] on button "Add" at bounding box center [334, 80] width 90 height 31
click at [345, 117] on link "Draw" at bounding box center [333, 115] width 85 height 34
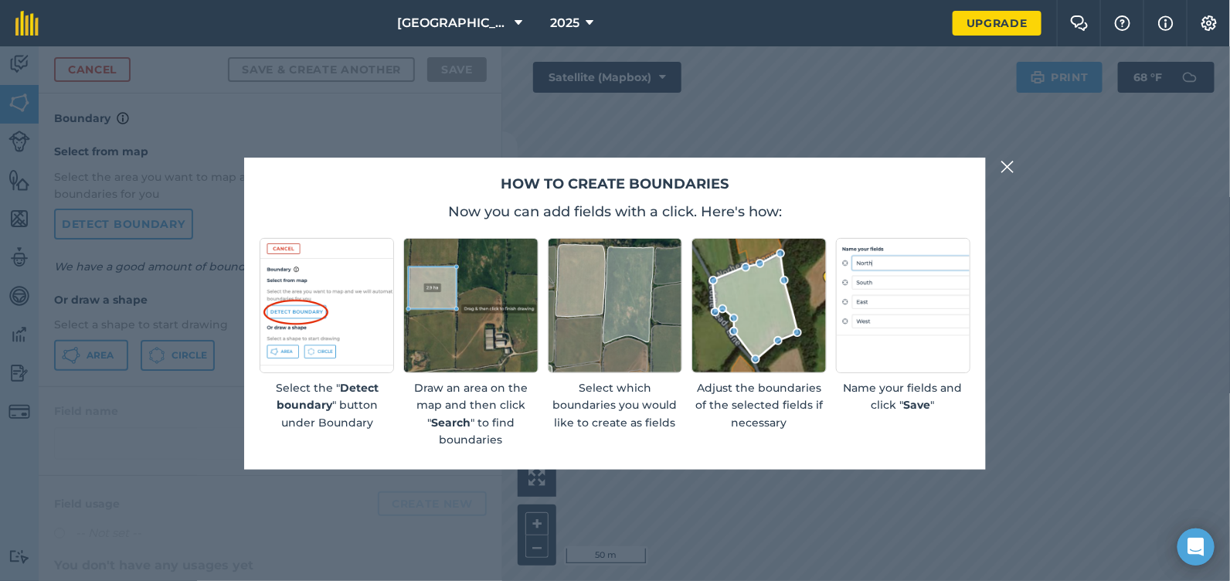
click at [1011, 162] on img at bounding box center [1008, 167] width 14 height 19
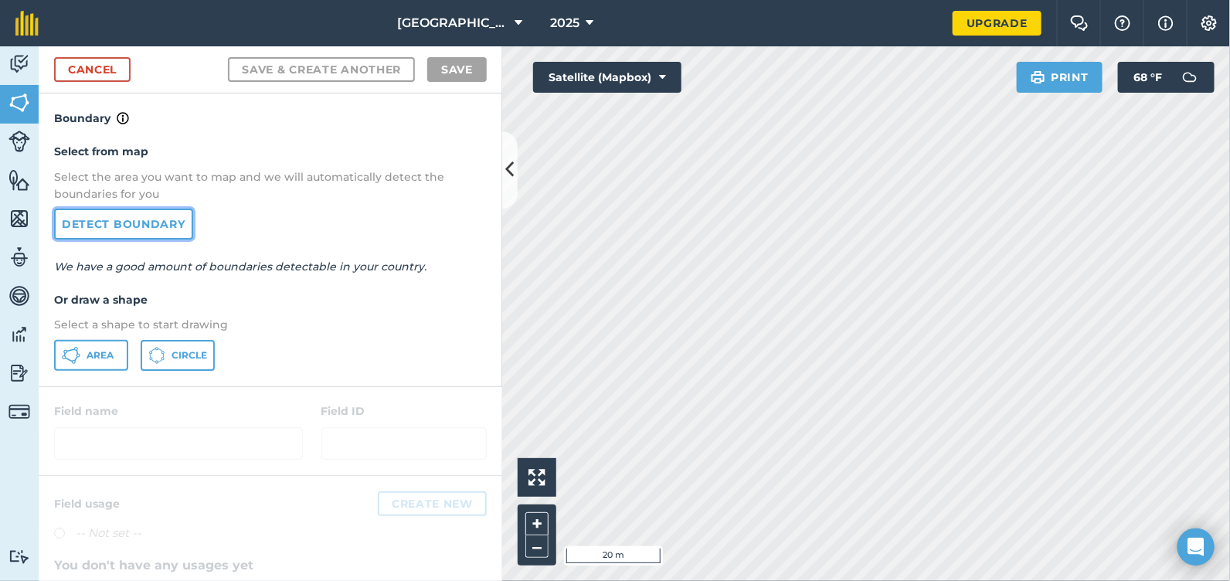
click at [163, 233] on link "Detect boundary" at bounding box center [123, 224] width 139 height 31
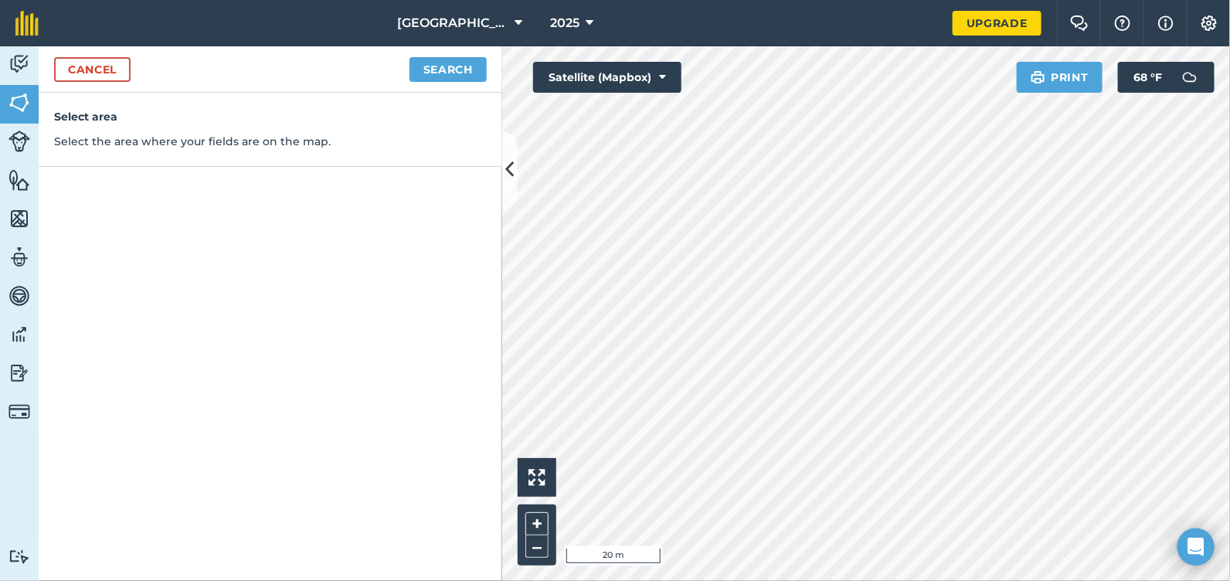
drag, startPoint x: 751, startPoint y: 346, endPoint x: 359, endPoint y: 325, distance: 392.3
click at [359, 325] on div "Select area Select the area where your fields are on the map." at bounding box center [271, 337] width 464 height 488
click at [223, 212] on div "Select area Select the area where your fields are on the map." at bounding box center [271, 337] width 464 height 488
click at [102, 64] on link "Cancel" at bounding box center [92, 69] width 76 height 25
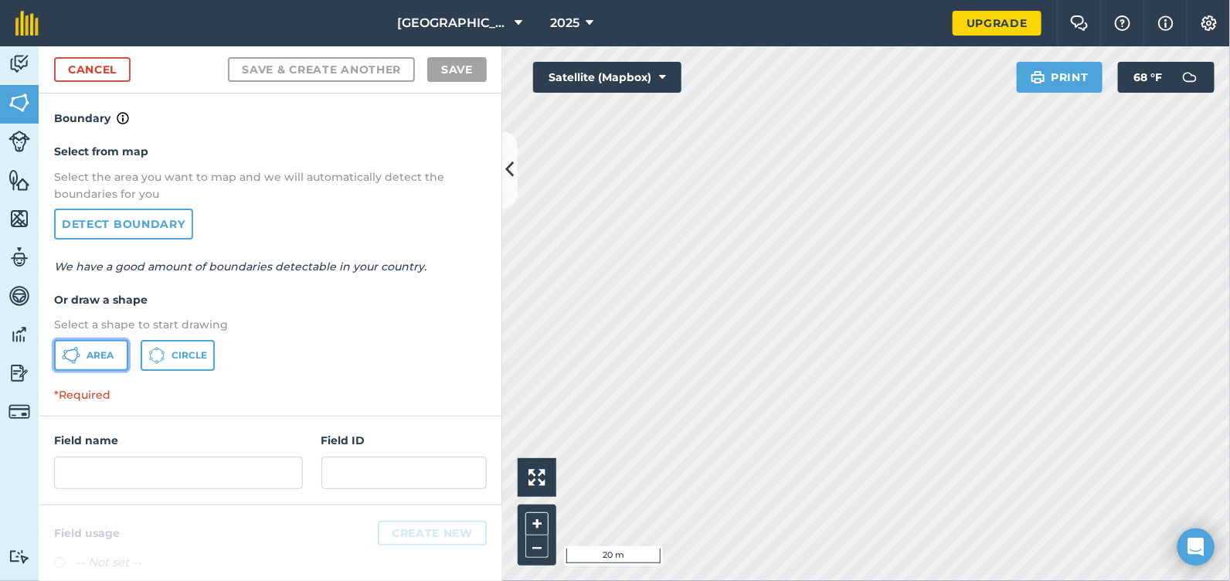
click at [86, 362] on button "Area" at bounding box center [91, 355] width 74 height 31
click at [566, 19] on div "[GEOGRAPHIC_DATA] FULL FARM 2025 Upgrade Farm Chat Help Info Settings Map print…" at bounding box center [615, 290] width 1230 height 581
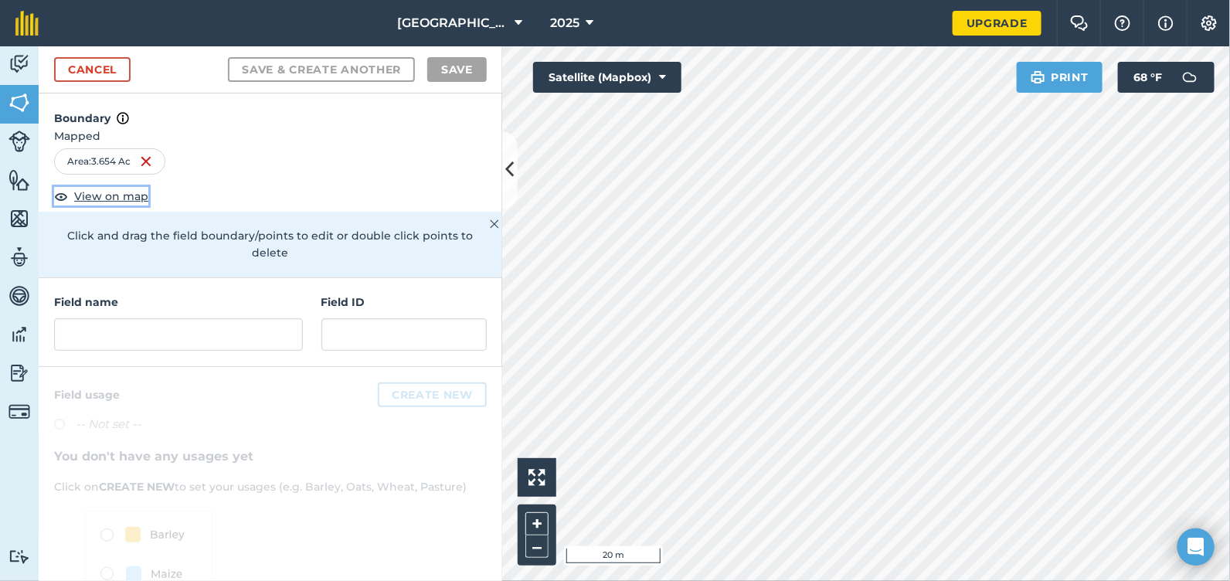
click at [121, 190] on span "View on map" at bounding box center [111, 196] width 74 height 17
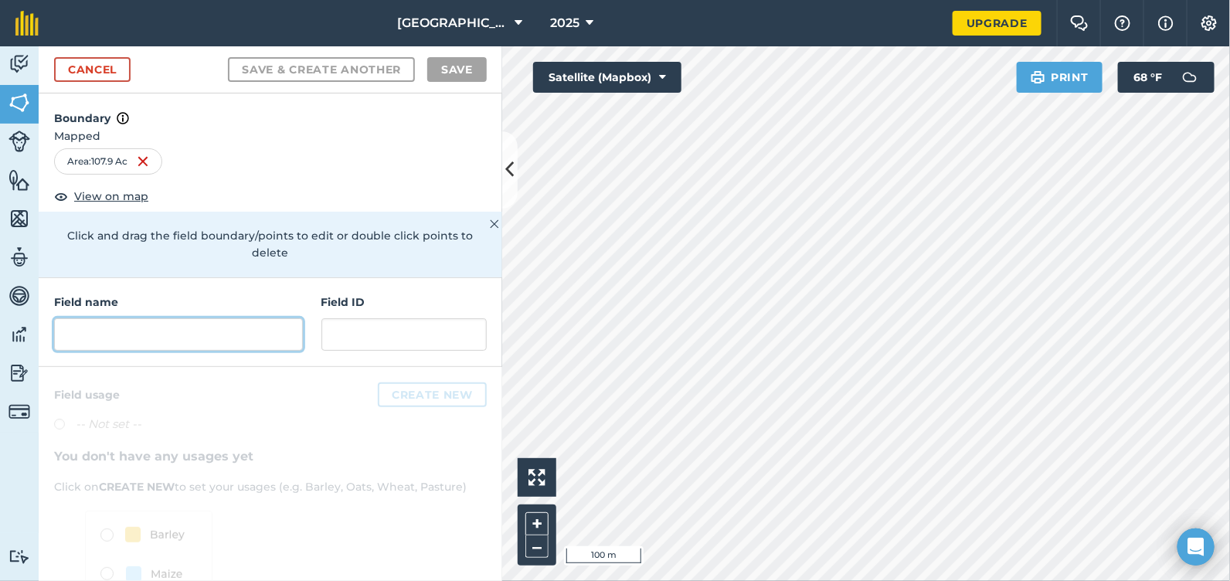
click at [213, 329] on input "text" at bounding box center [178, 334] width 249 height 32
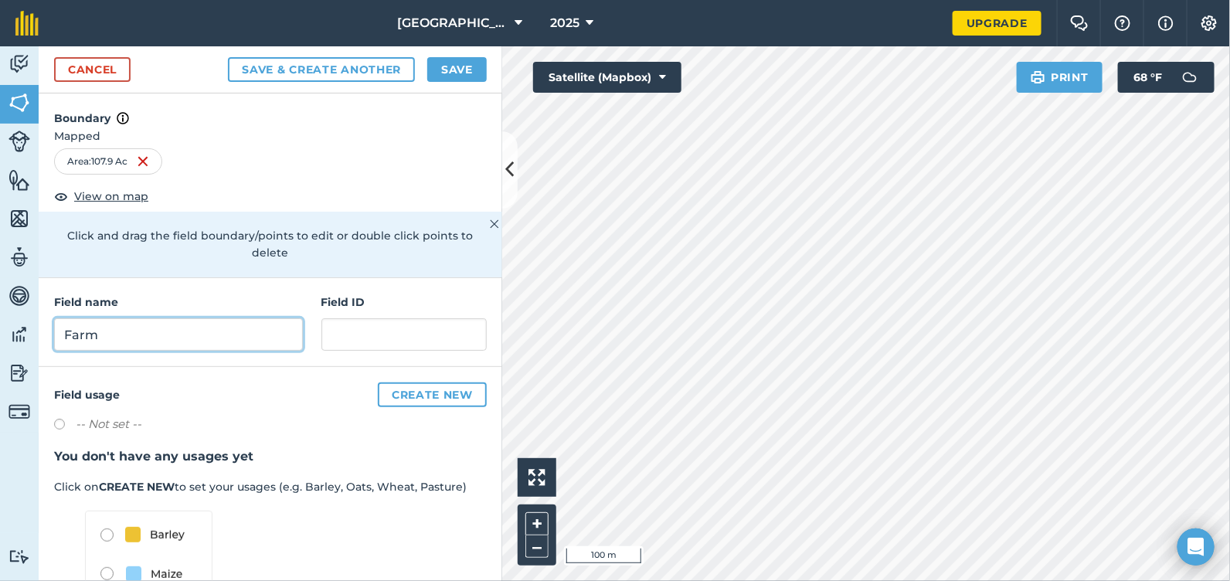
type input "Farm"
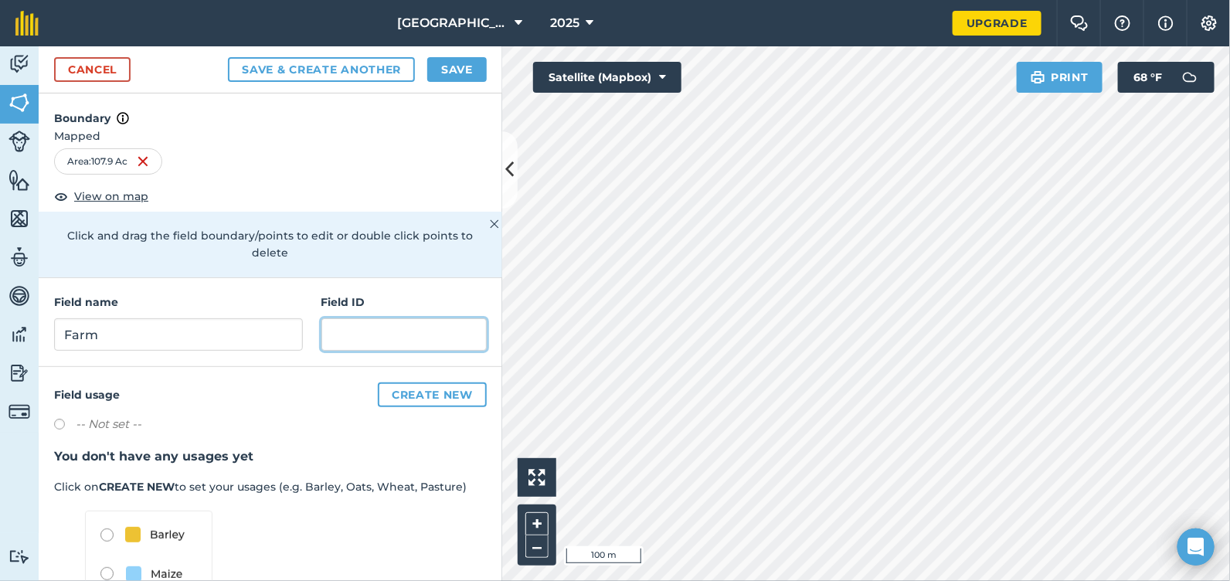
click at [370, 325] on input "text" at bounding box center [403, 334] width 165 height 32
type input "1"
click at [440, 140] on span "Mapped" at bounding box center [271, 135] width 464 height 17
click at [475, 72] on button "Save" at bounding box center [456, 69] width 59 height 25
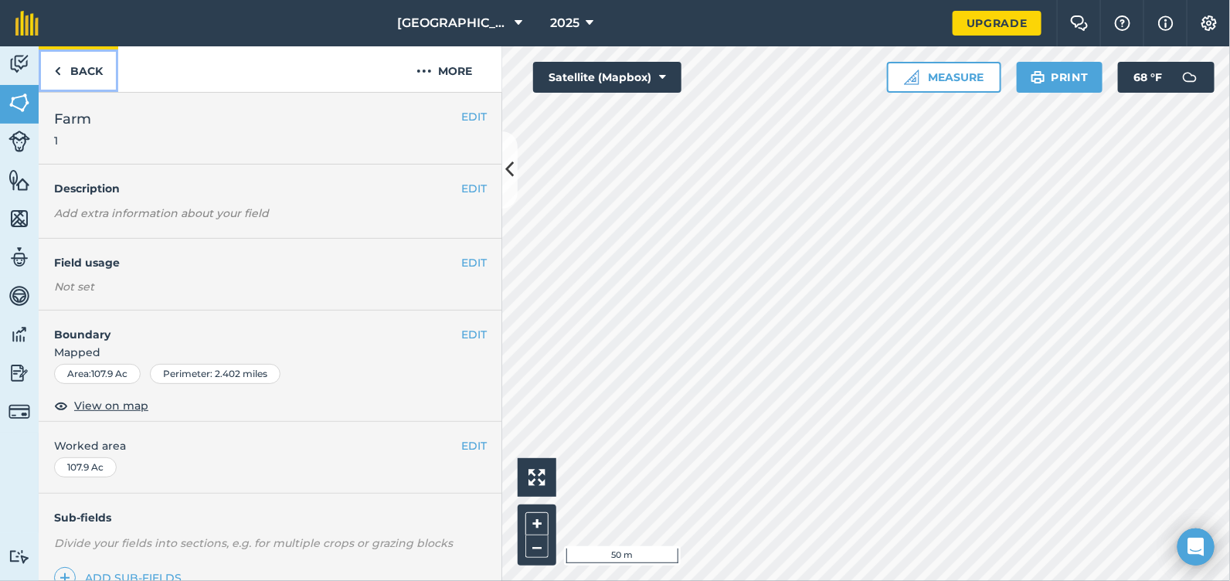
click at [66, 76] on link "Back" at bounding box center [79, 69] width 80 height 46
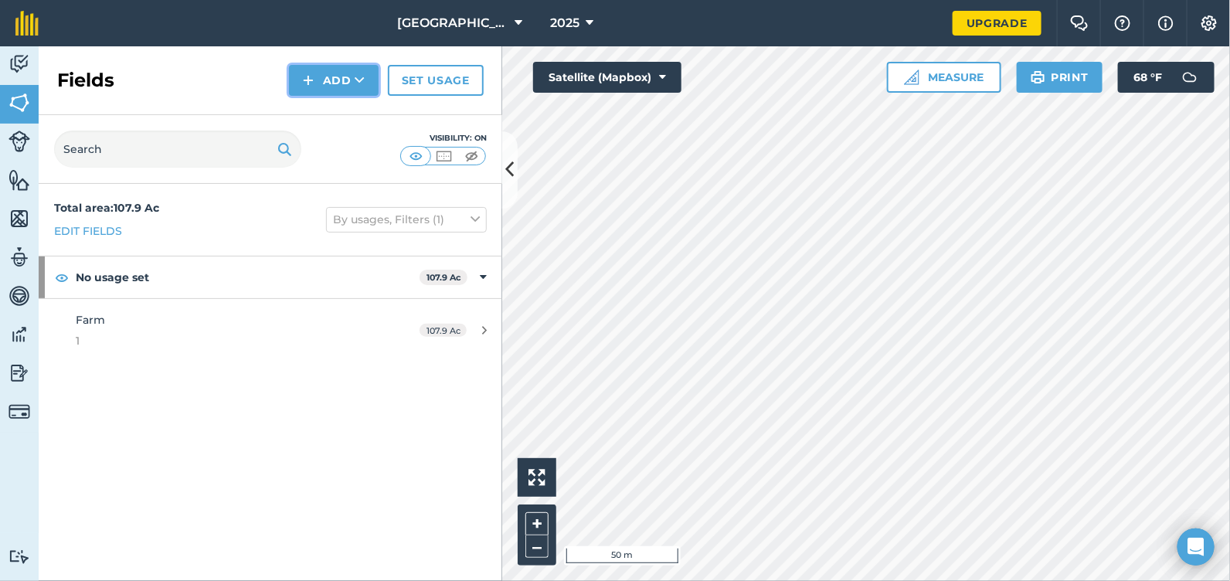
click at [338, 81] on button "Add" at bounding box center [334, 80] width 90 height 31
click at [331, 117] on link "Draw" at bounding box center [333, 115] width 85 height 34
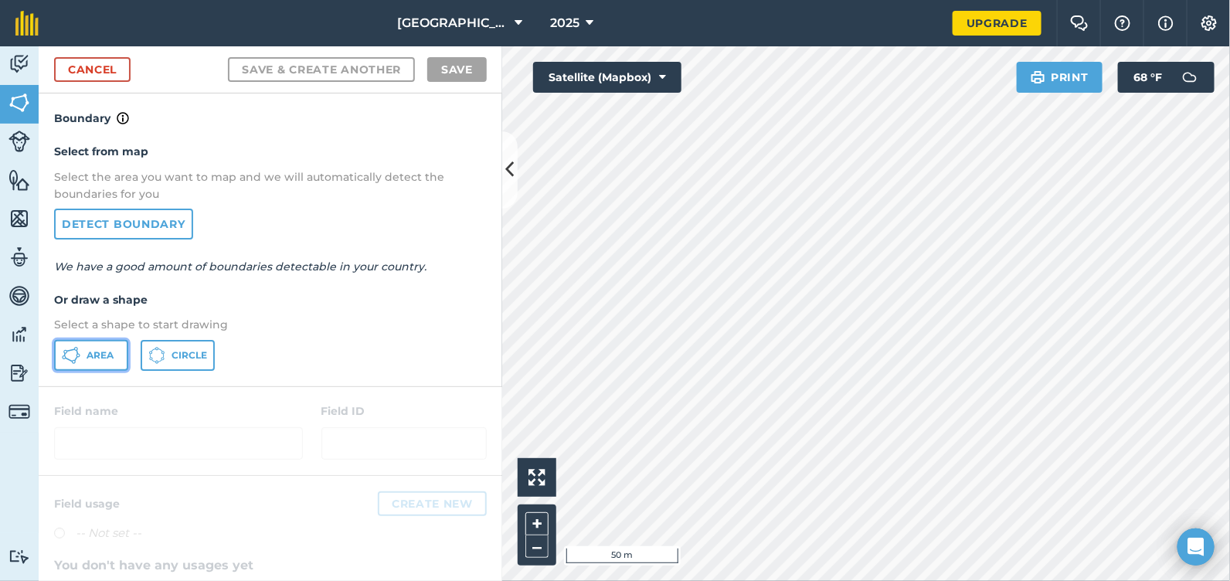
click at [111, 345] on button "Area" at bounding box center [91, 355] width 74 height 31
click at [1030, 85] on button "Print" at bounding box center [1060, 77] width 87 height 31
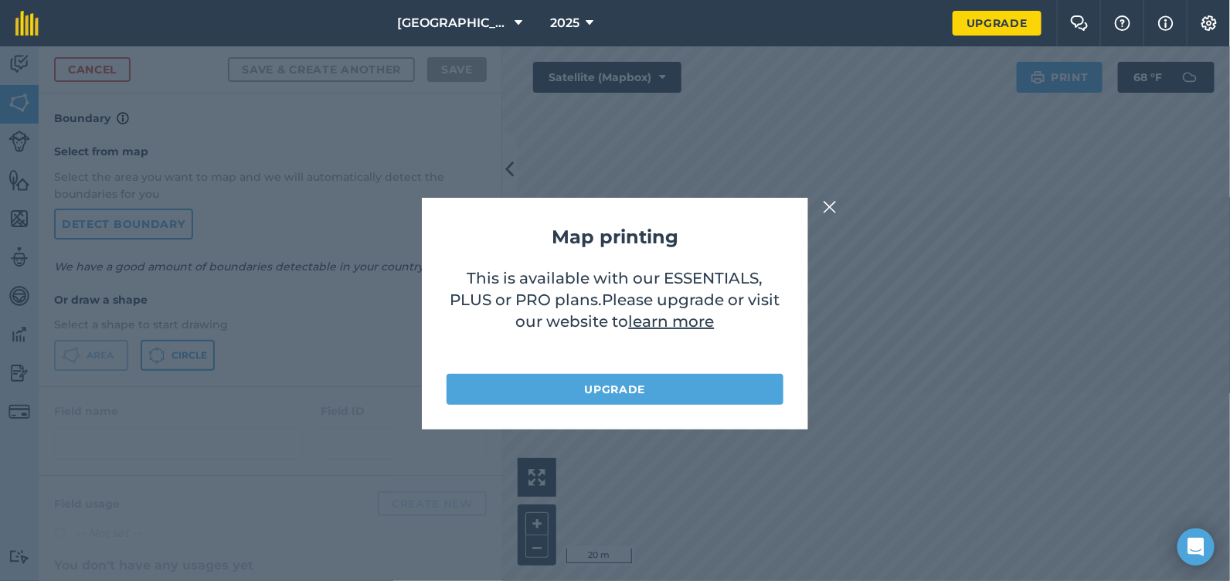
click at [825, 206] on img at bounding box center [830, 207] width 14 height 19
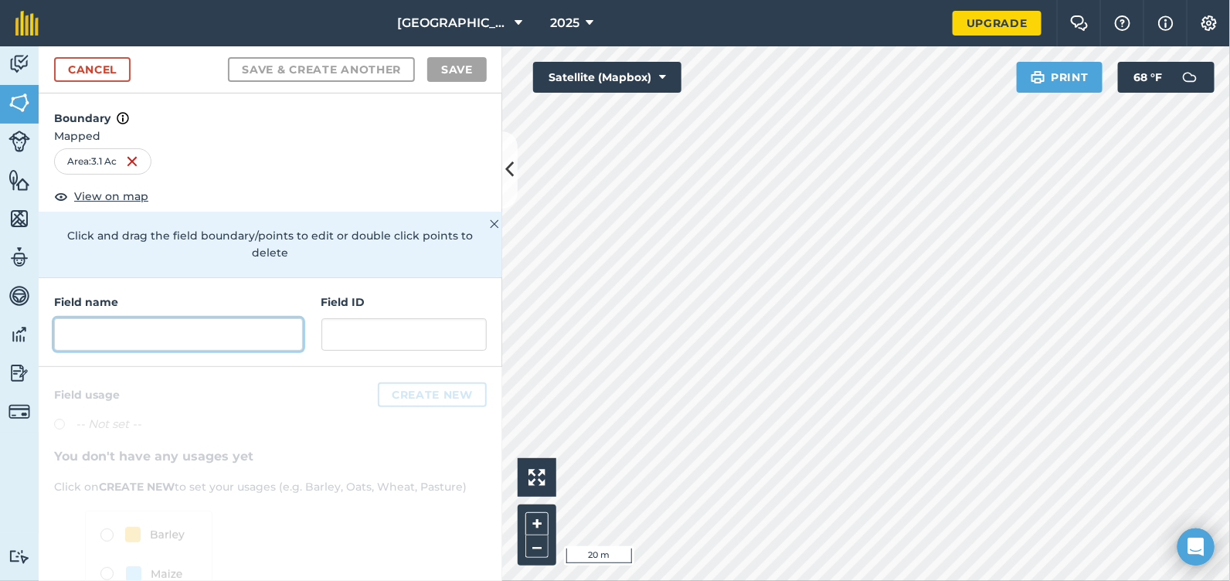
click at [229, 328] on input "text" at bounding box center [178, 334] width 249 height 32
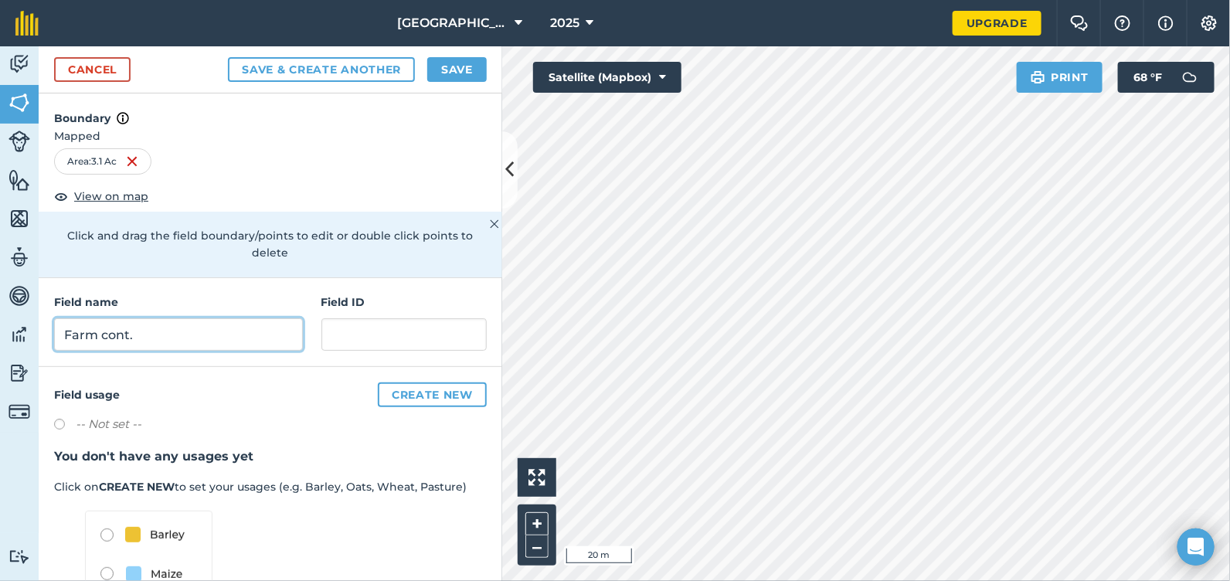
type input "Farm cont."
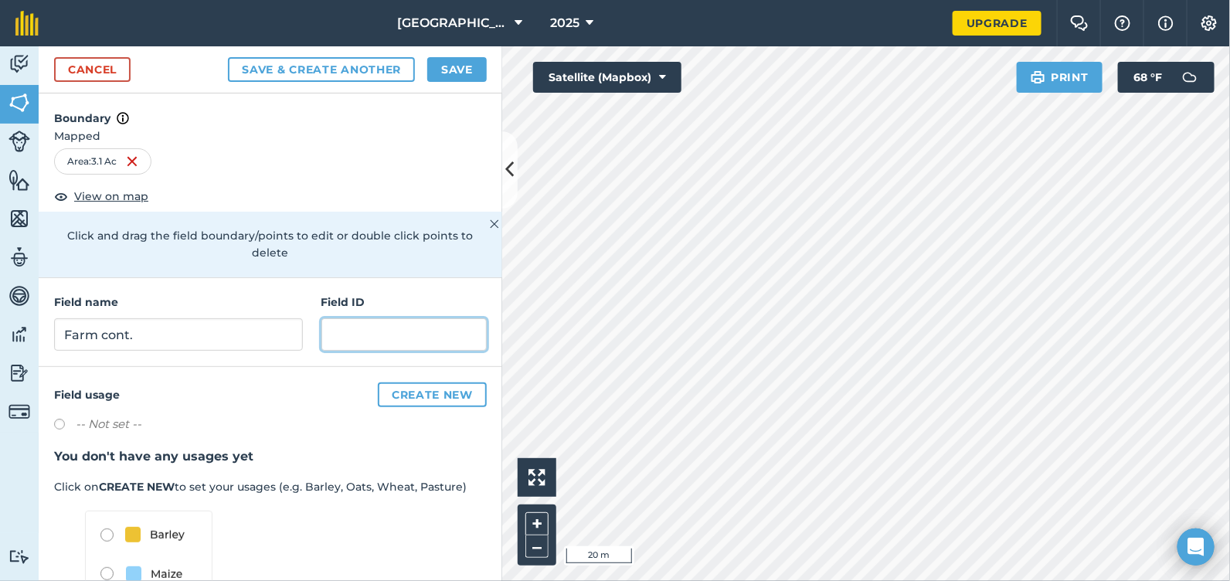
click at [381, 319] on input "text" at bounding box center [403, 334] width 165 height 32
type input "2"
click at [406, 133] on span "Mapped" at bounding box center [271, 135] width 464 height 17
click at [441, 72] on button "Save" at bounding box center [456, 69] width 59 height 25
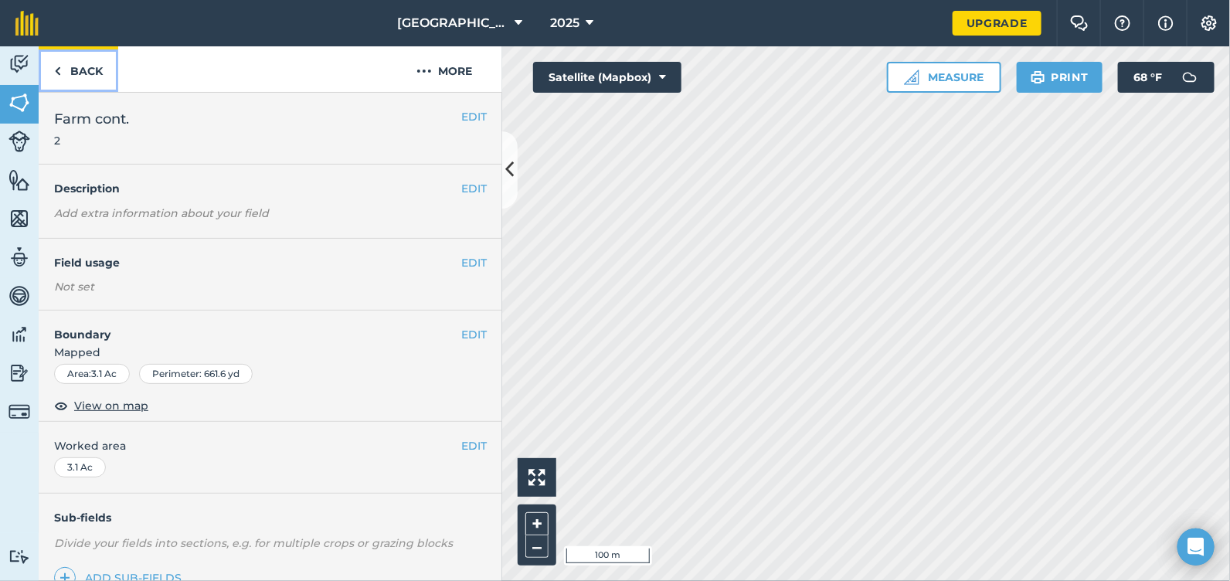
click at [72, 71] on link "Back" at bounding box center [79, 69] width 80 height 46
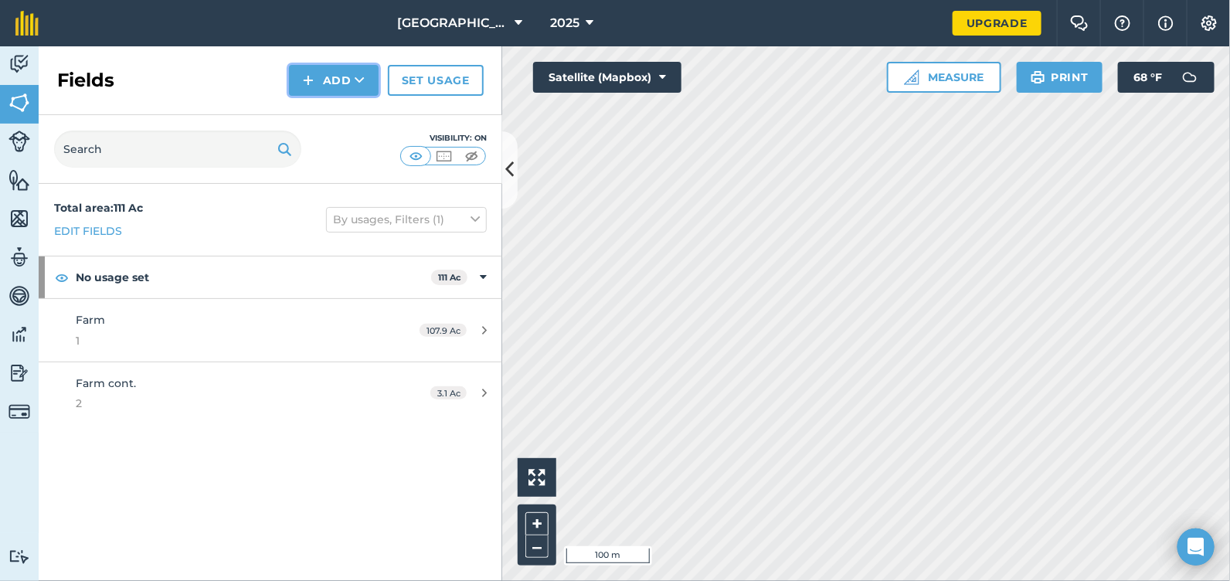
click at [338, 86] on button "Add" at bounding box center [334, 80] width 90 height 31
click at [337, 110] on link "Draw" at bounding box center [333, 115] width 85 height 34
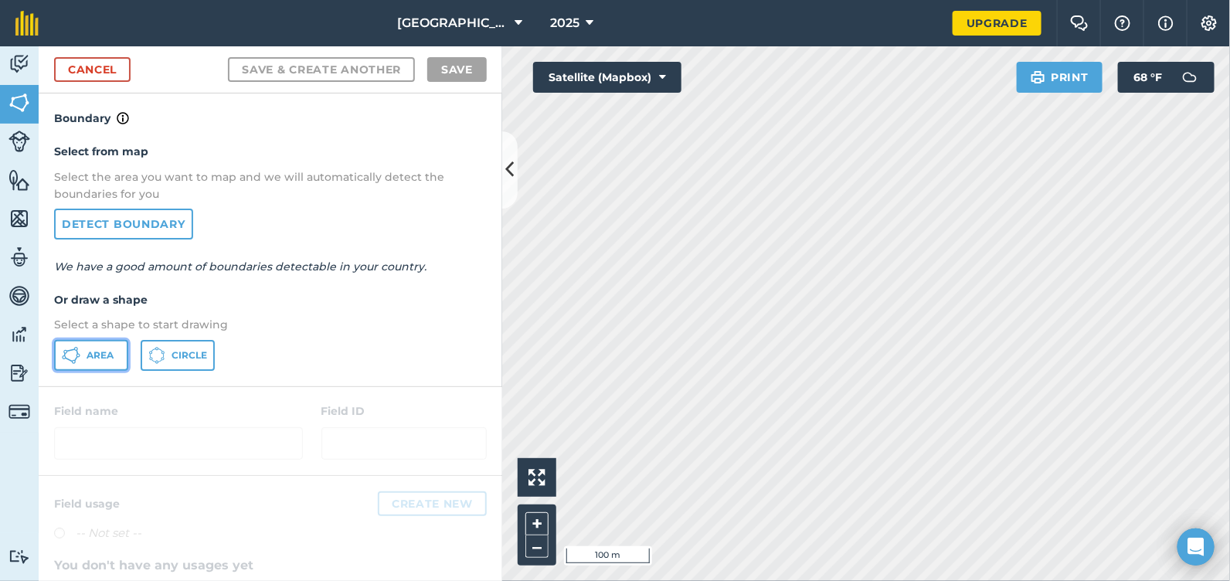
click at [111, 364] on button "Area" at bounding box center [91, 355] width 74 height 31
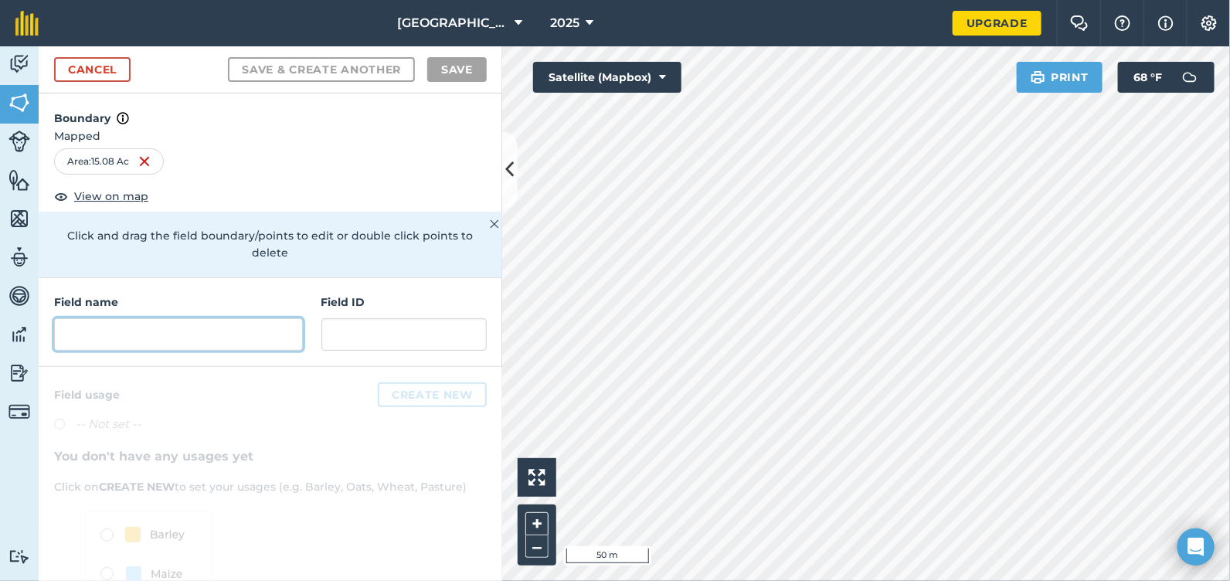
click at [216, 334] on input "text" at bounding box center [178, 334] width 249 height 32
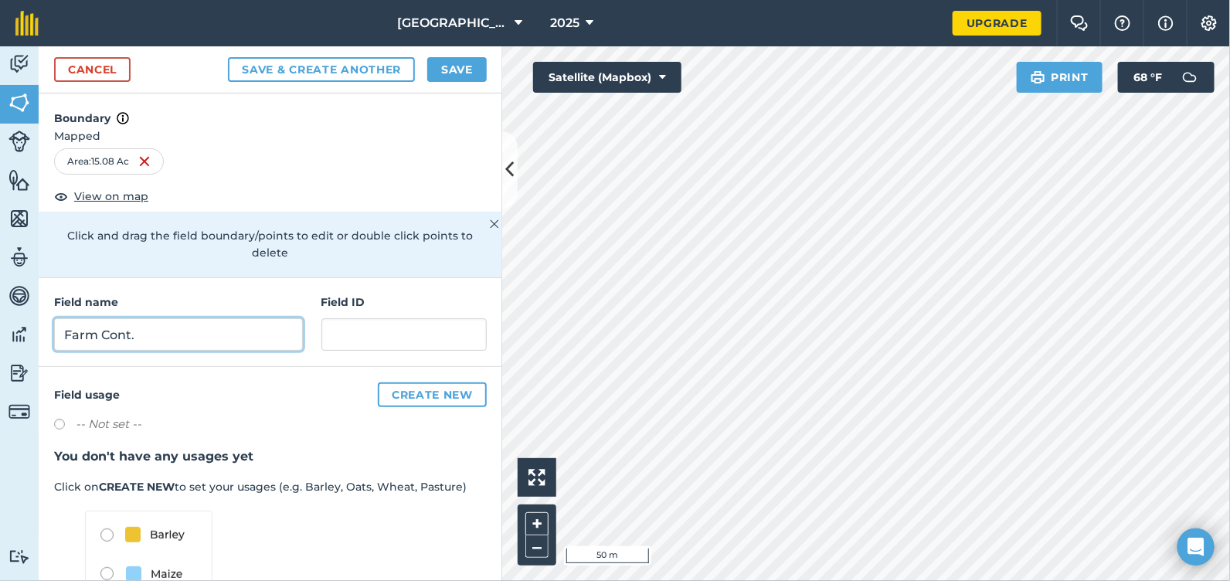
type input "Farm Cont."
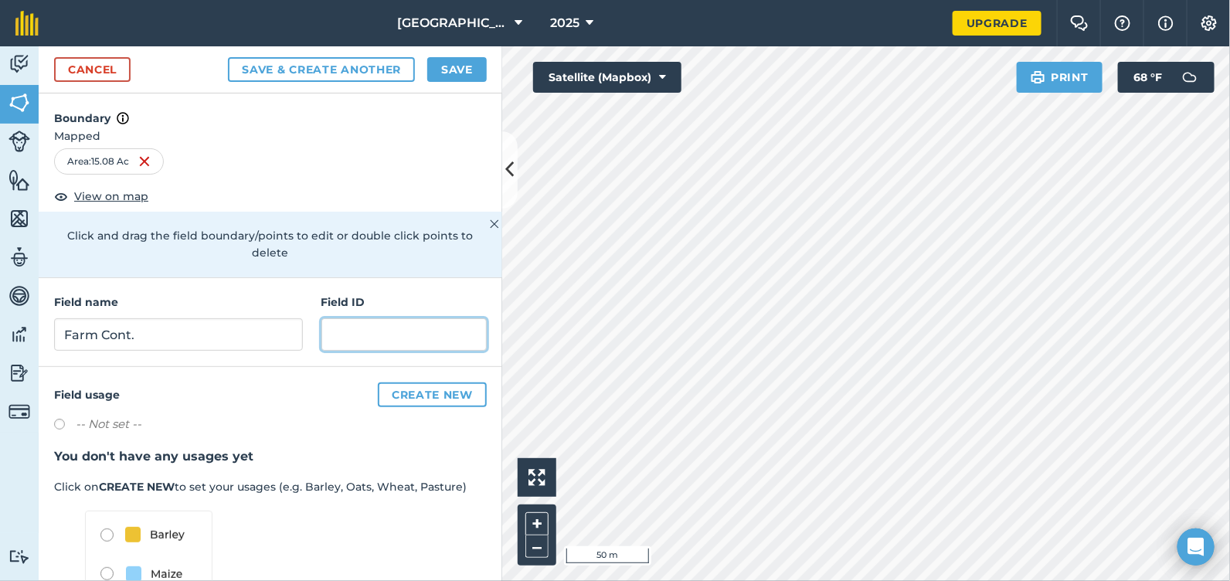
click at [349, 333] on input "text" at bounding box center [403, 334] width 165 height 32
type input "3"
click at [454, 81] on div "Save & Create Another Save" at bounding box center [357, 69] width 259 height 25
click at [458, 74] on button "Save" at bounding box center [456, 69] width 59 height 25
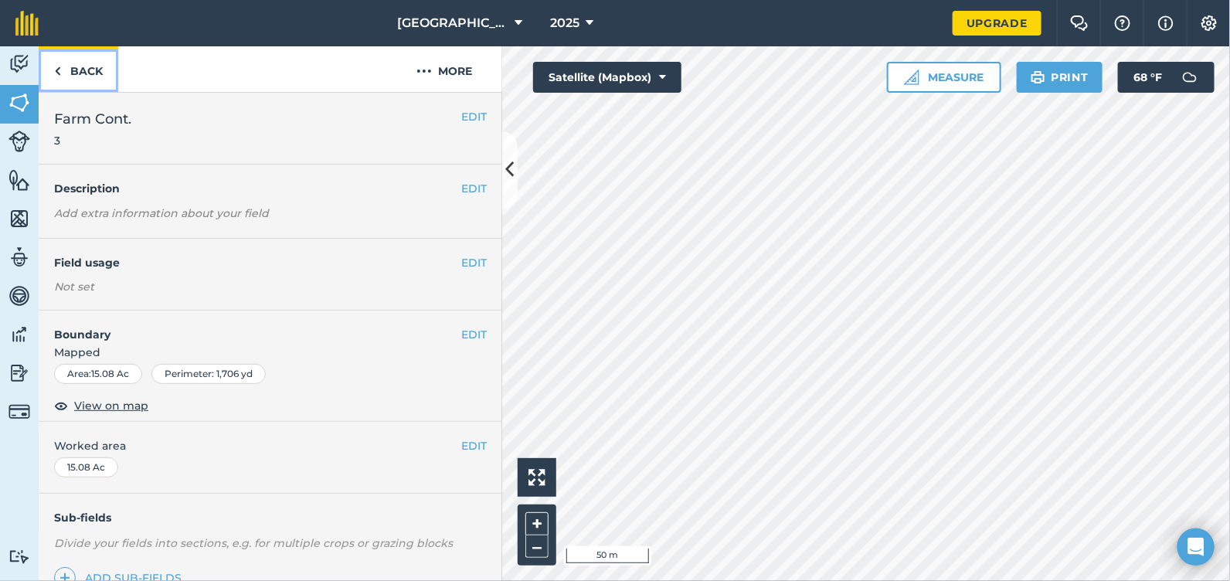
click at [77, 70] on link "Back" at bounding box center [79, 69] width 80 height 46
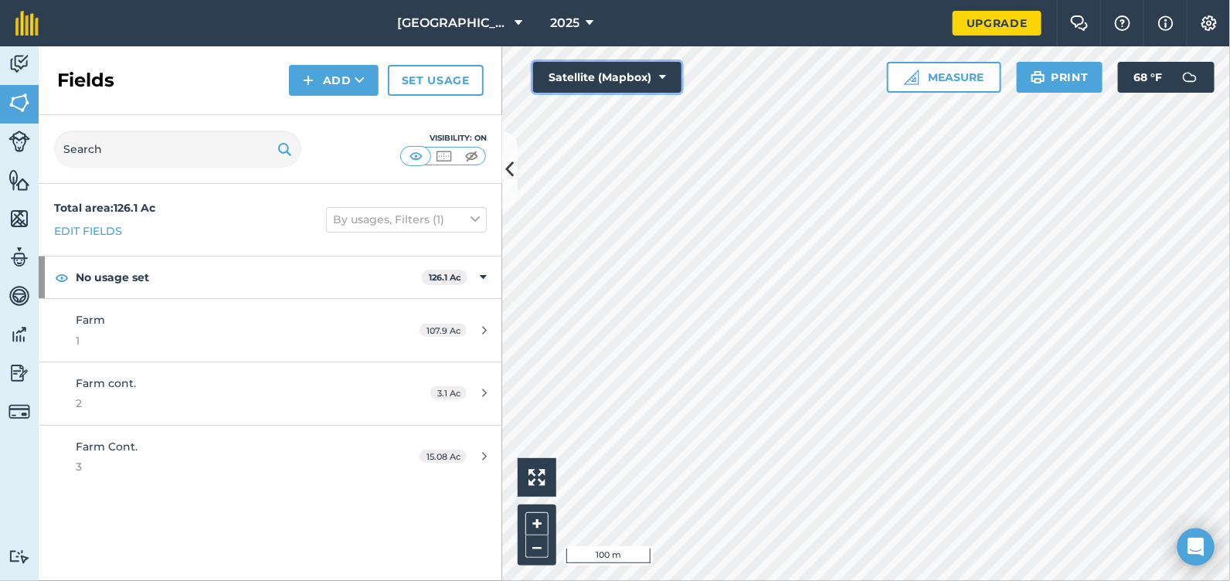
click at [608, 83] on button "Satellite (Mapbox)" at bounding box center [607, 77] width 148 height 31
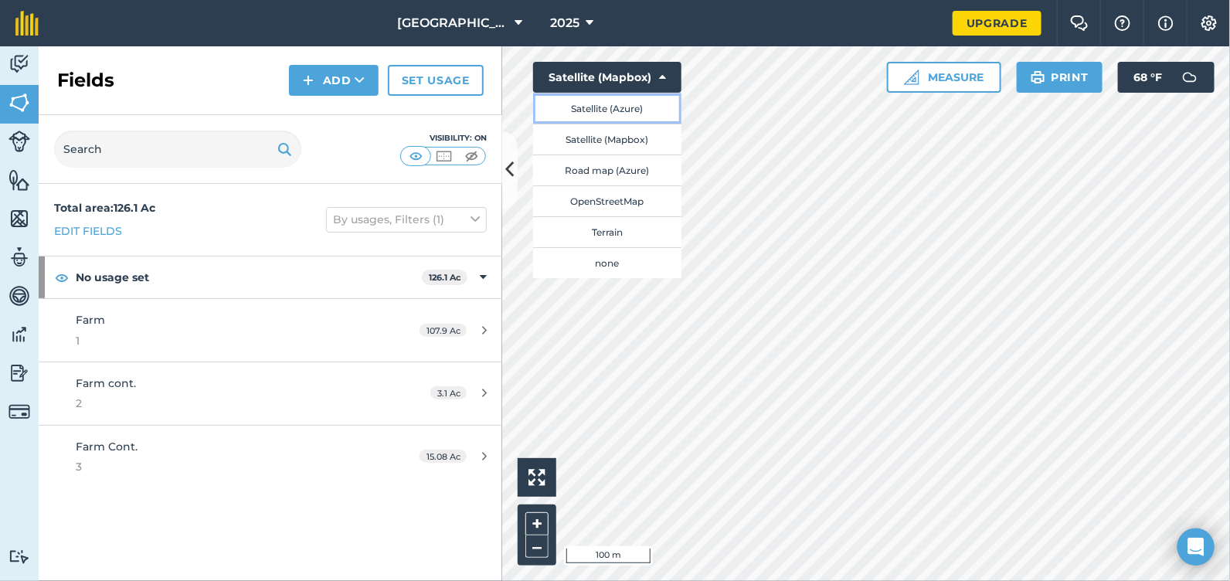
click at [605, 109] on button "Satellite (Azure)" at bounding box center [607, 108] width 148 height 31
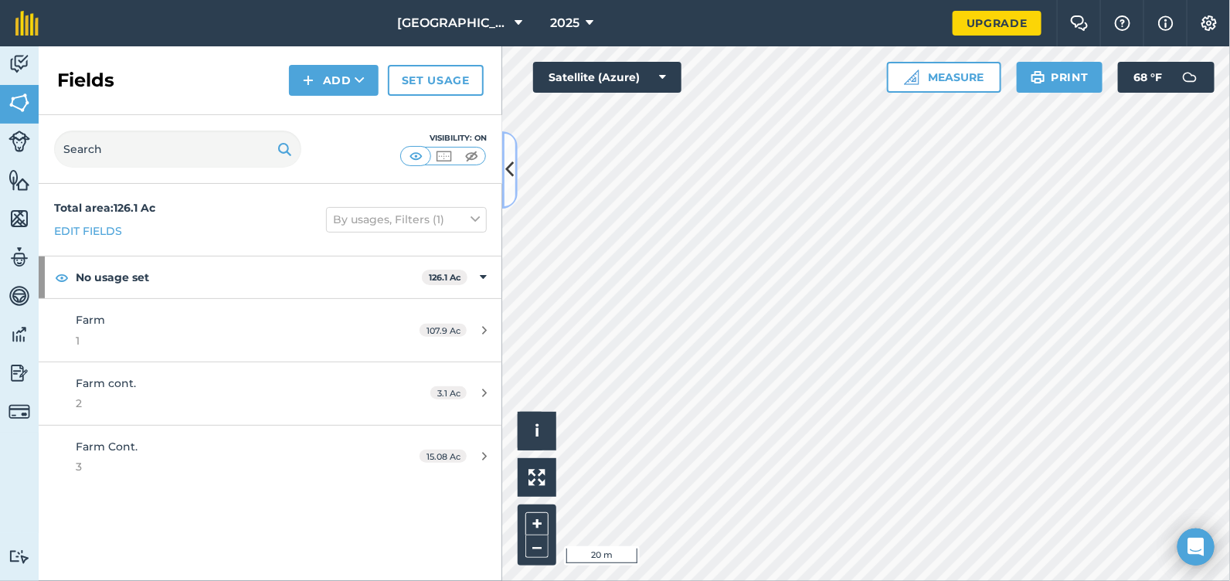
click at [508, 177] on icon at bounding box center [510, 169] width 8 height 27
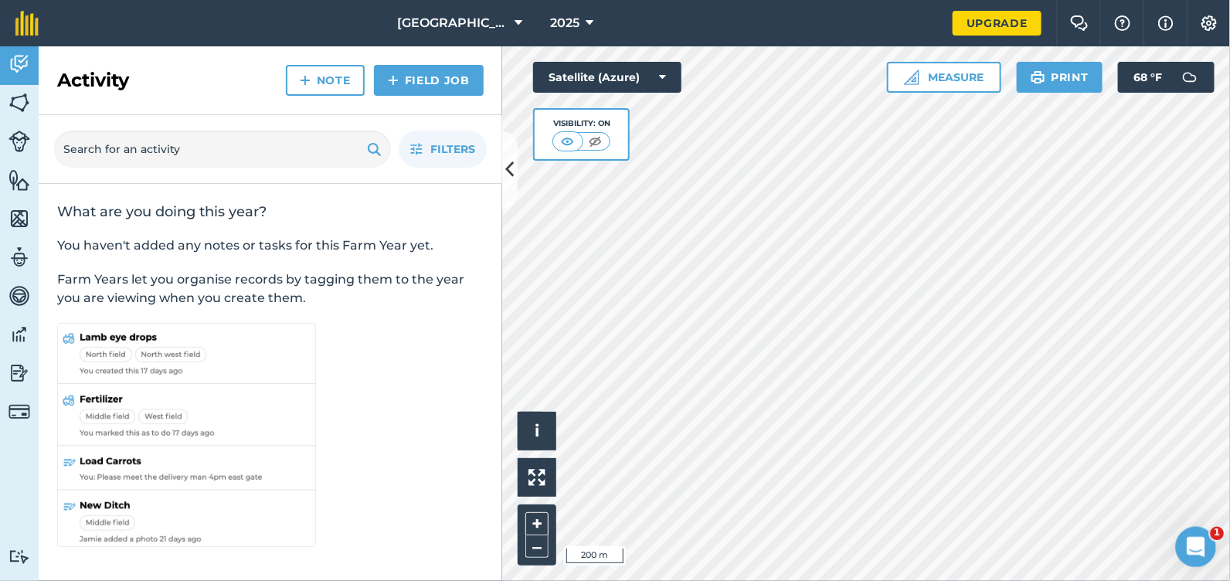
click at [1187, 532] on div "Open Intercom Messenger" at bounding box center [1193, 544] width 51 height 51
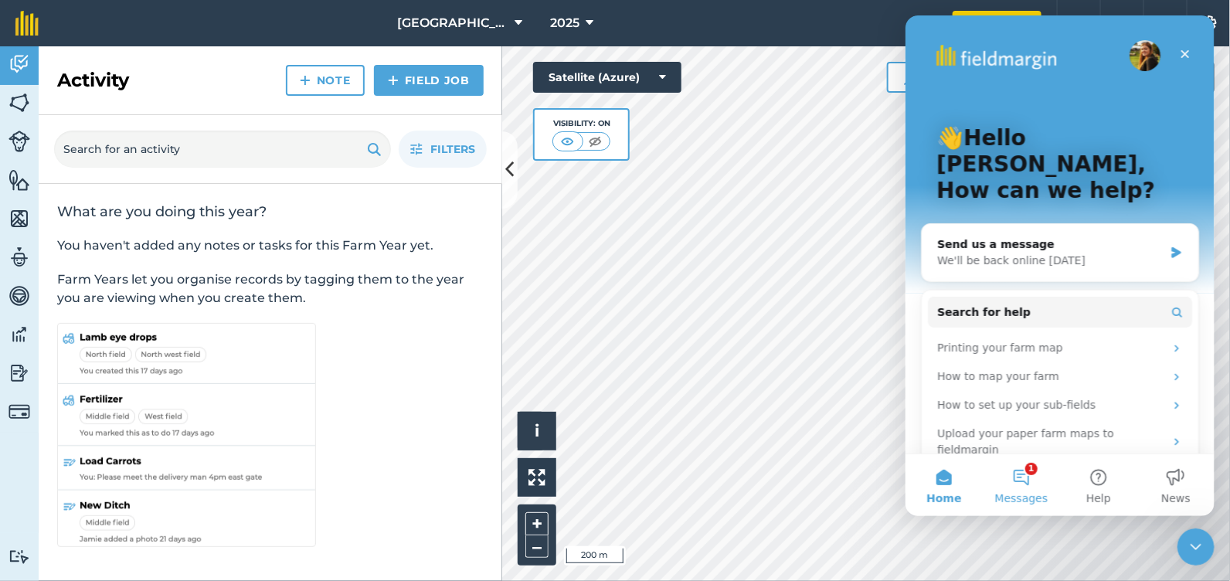
click at [1018, 478] on button "1 Messages" at bounding box center [1020, 485] width 77 height 62
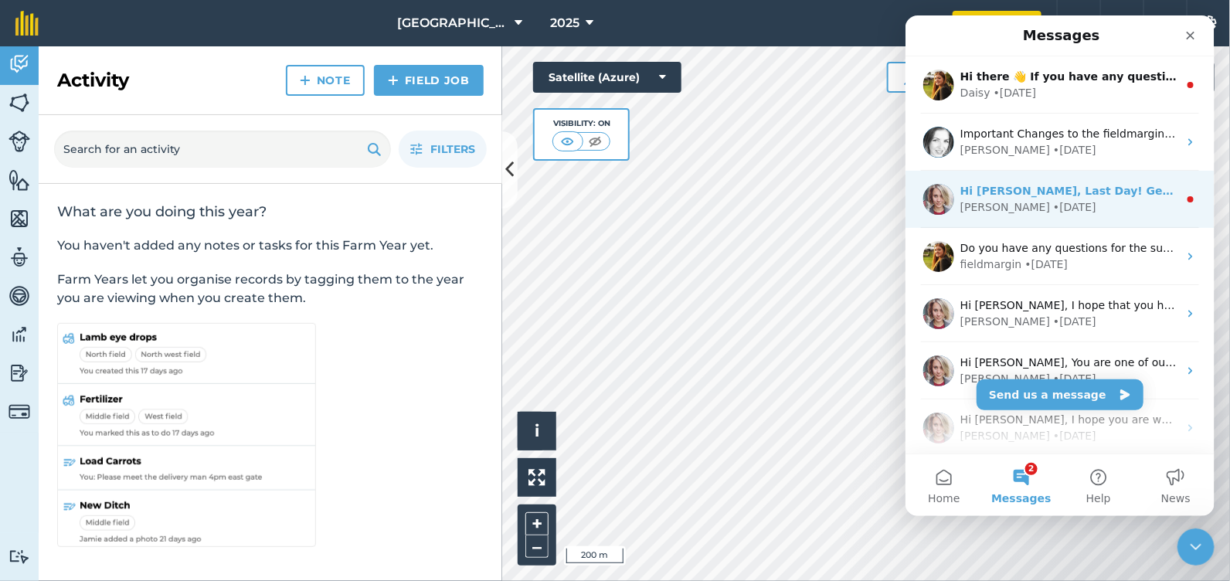
click at [1056, 206] on div "Alison • 187w ago" at bounding box center [1069, 207] width 218 height 16
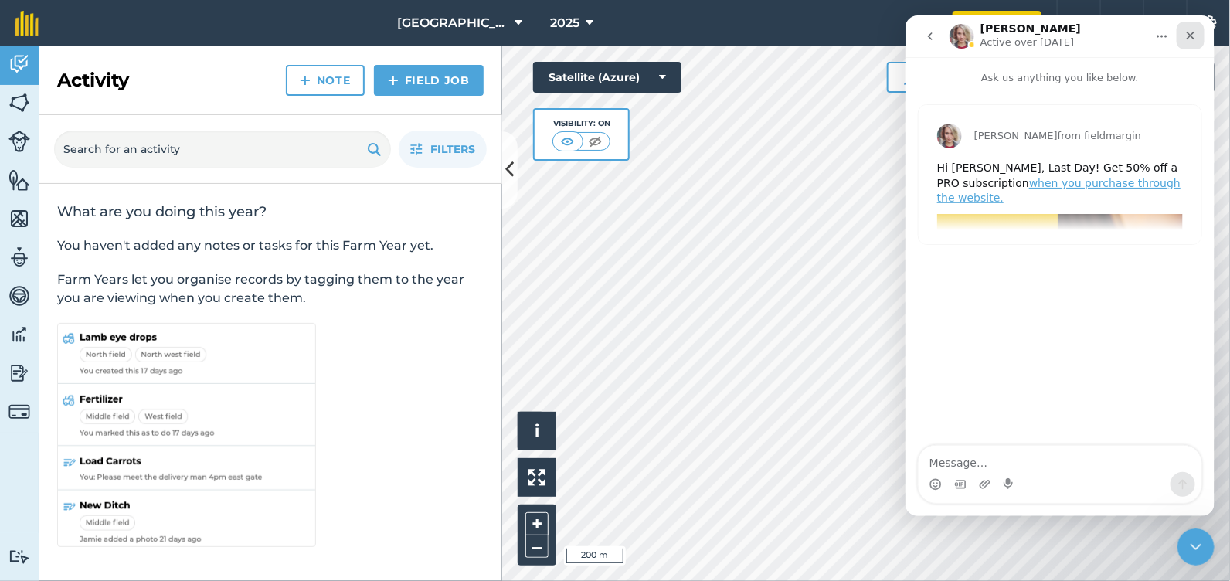
click at [1188, 38] on icon "Close" at bounding box center [1190, 36] width 8 height 8
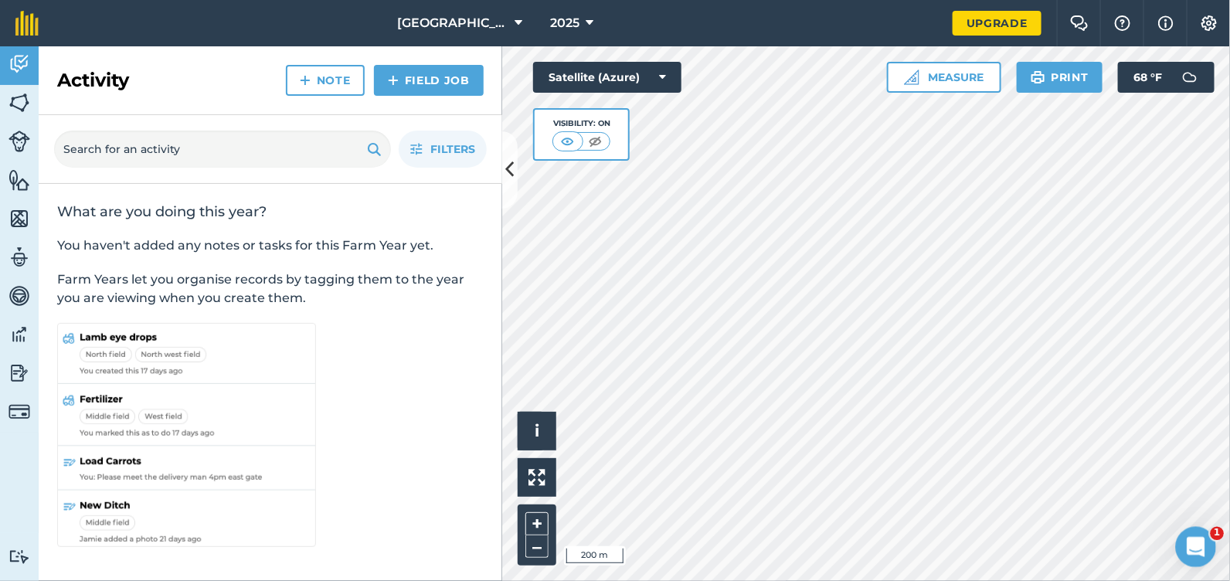
click at [1188, 549] on icon "Open Intercom Messenger" at bounding box center [1193, 544] width 25 height 25
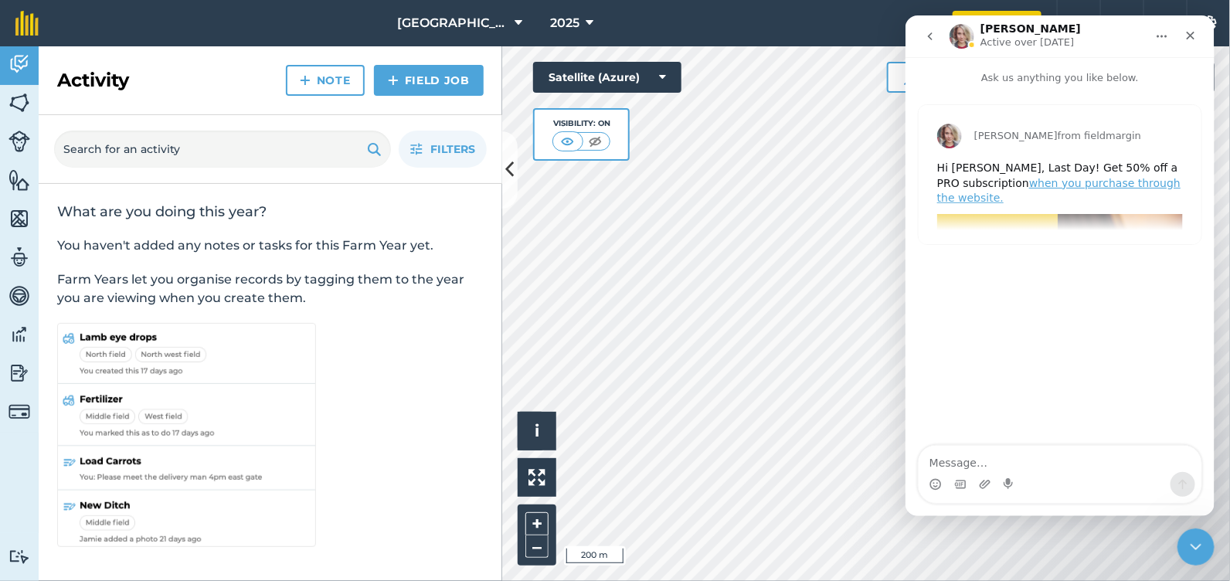
click at [928, 39] on icon "go back" at bounding box center [929, 36] width 12 height 12
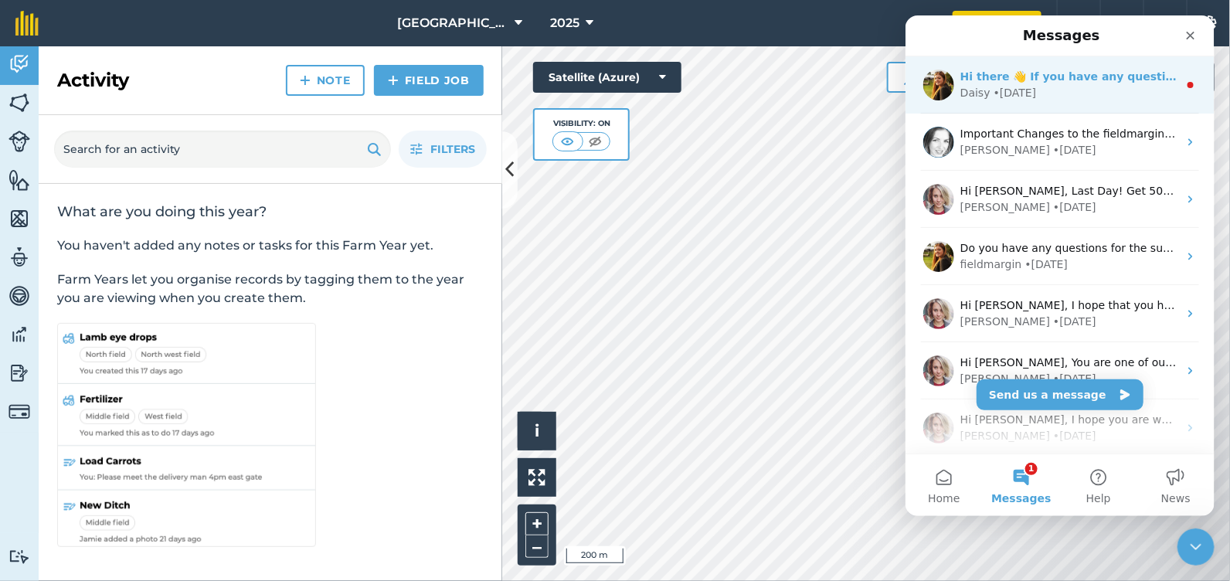
click at [1072, 100] on div "Daisy • 1w ago" at bounding box center [1069, 93] width 218 height 16
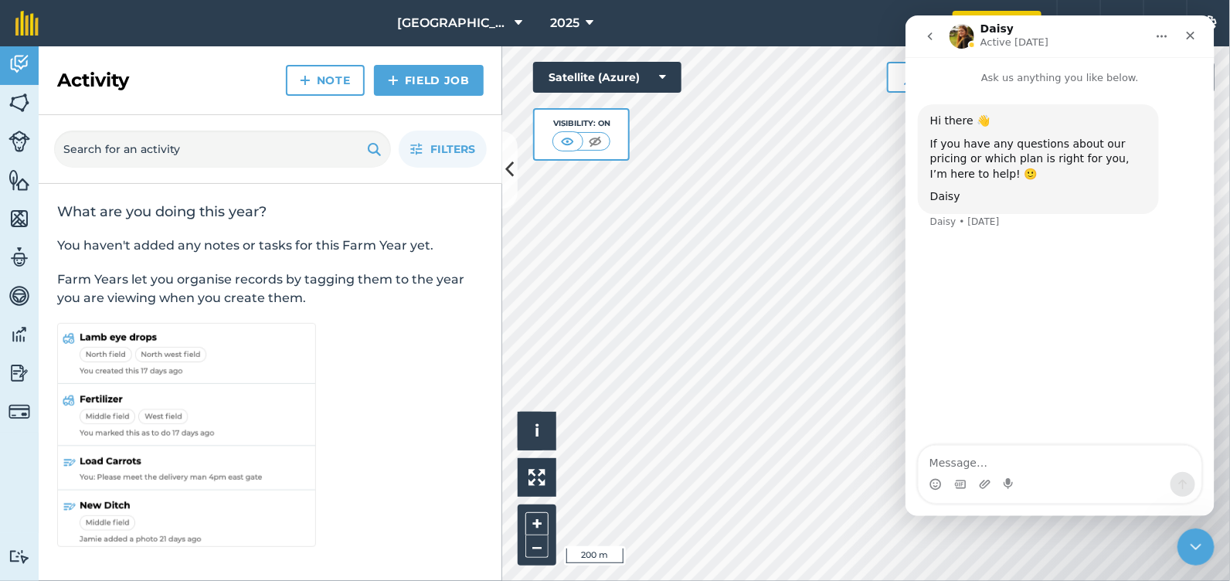
click at [923, 46] on button "go back" at bounding box center [929, 36] width 29 height 29
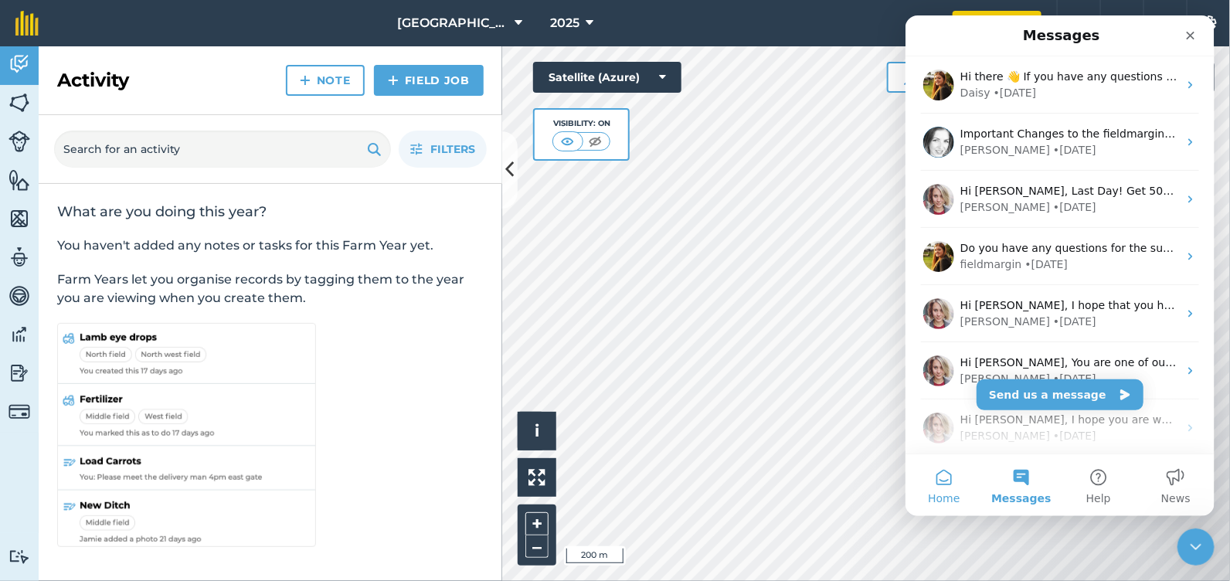
click at [953, 498] on span "Home" at bounding box center [943, 498] width 32 height 11
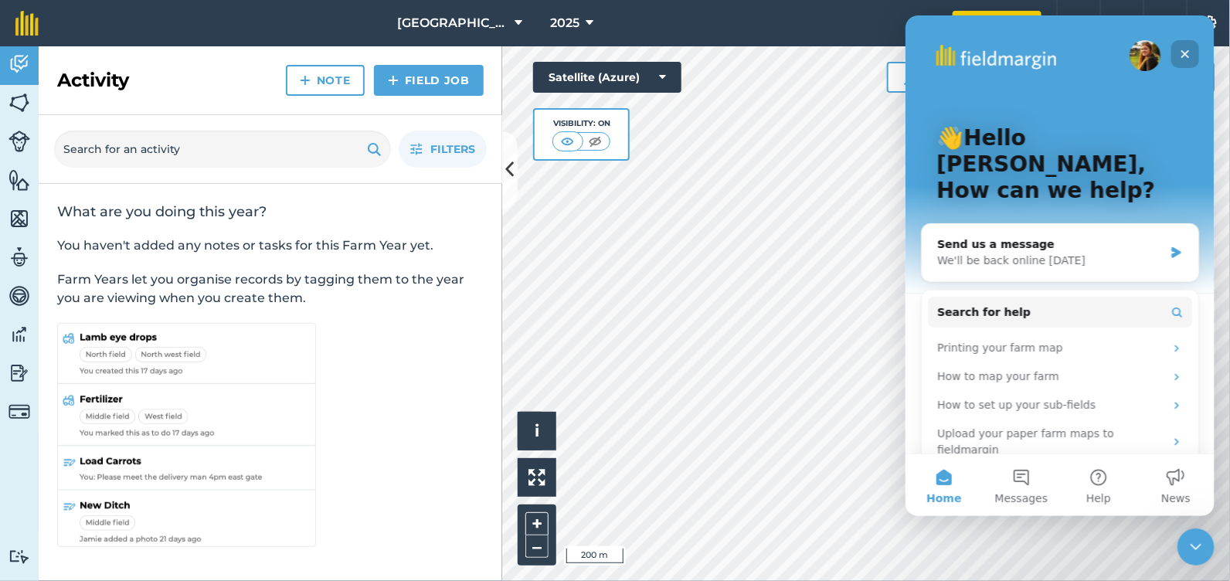
click at [1182, 52] on icon "Close" at bounding box center [1185, 54] width 8 height 8
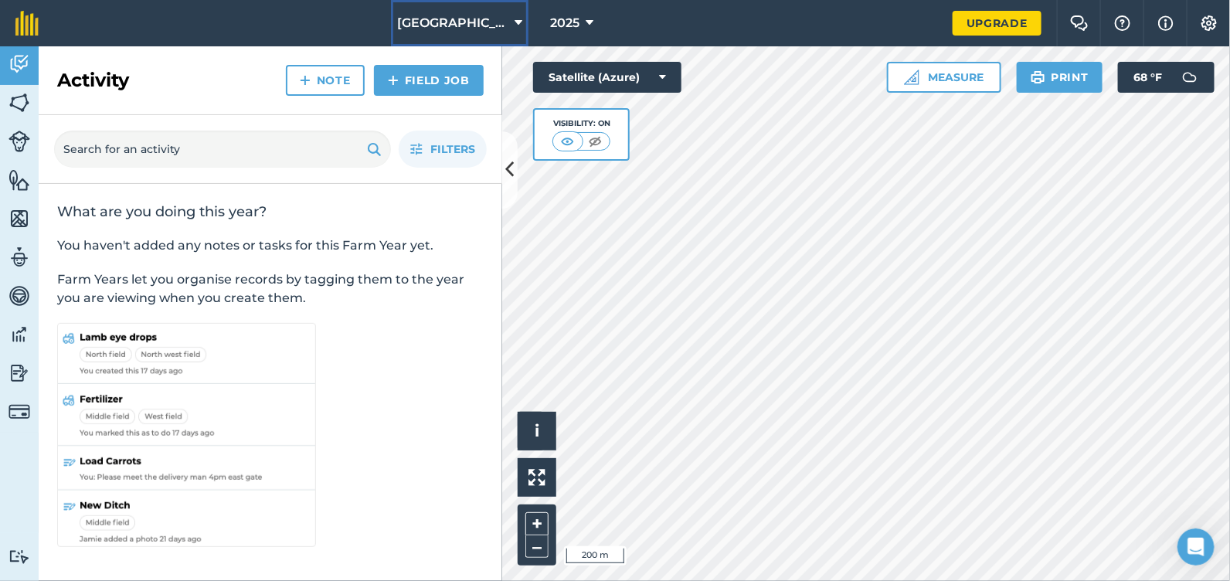
click at [454, 20] on span "[GEOGRAPHIC_DATA]" at bounding box center [452, 23] width 111 height 19
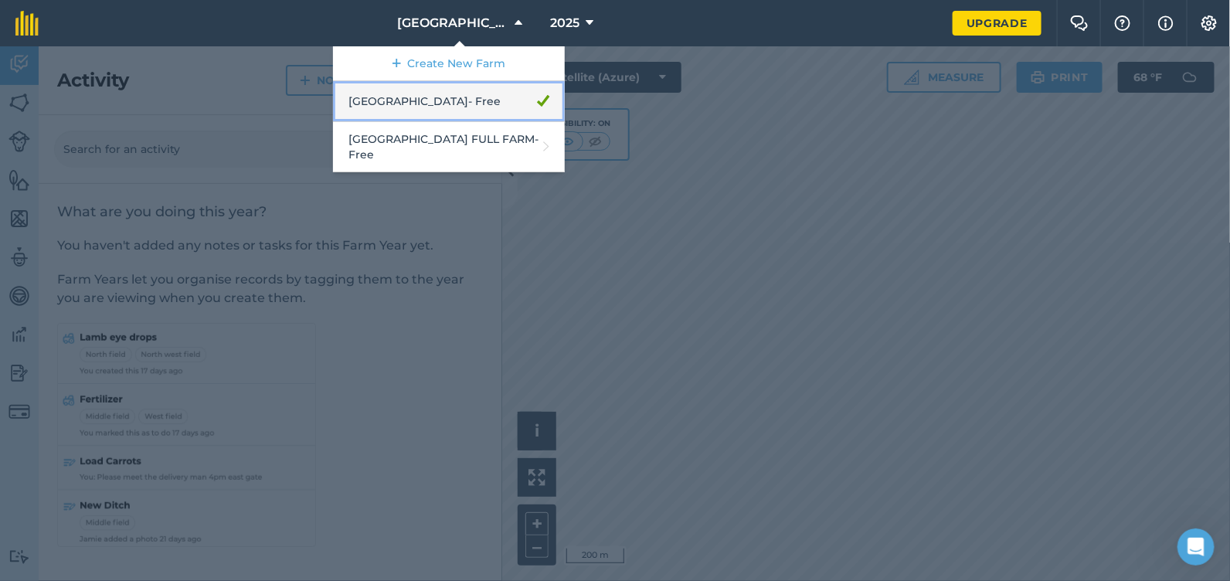
click at [460, 107] on link "[GEOGRAPHIC_DATA] - Free" at bounding box center [449, 101] width 232 height 41
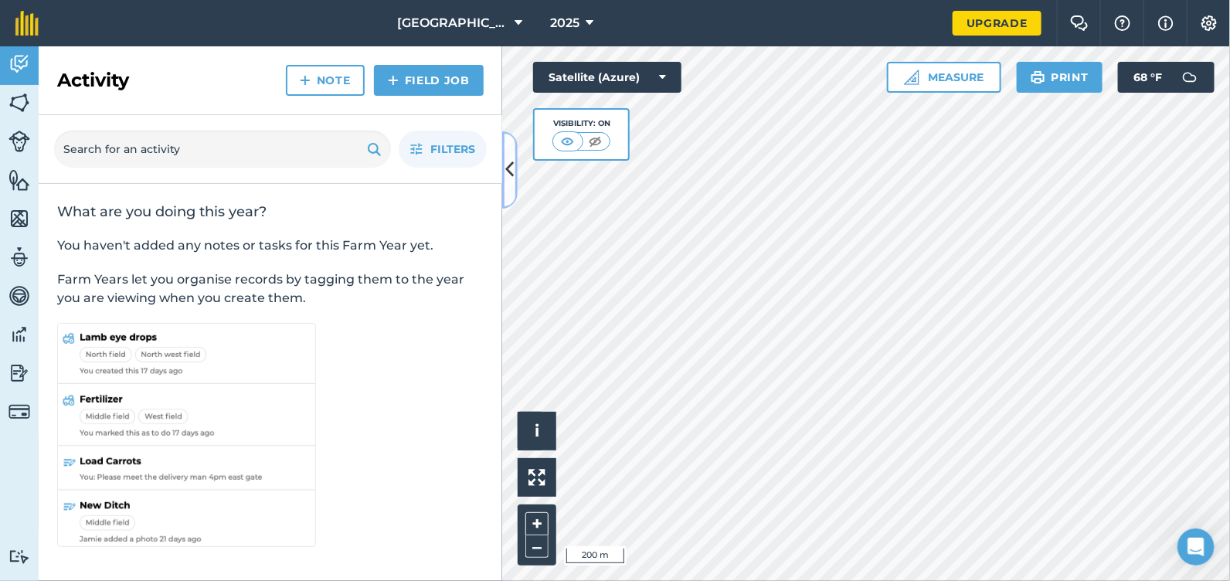
click at [510, 172] on icon at bounding box center [510, 169] width 8 height 27
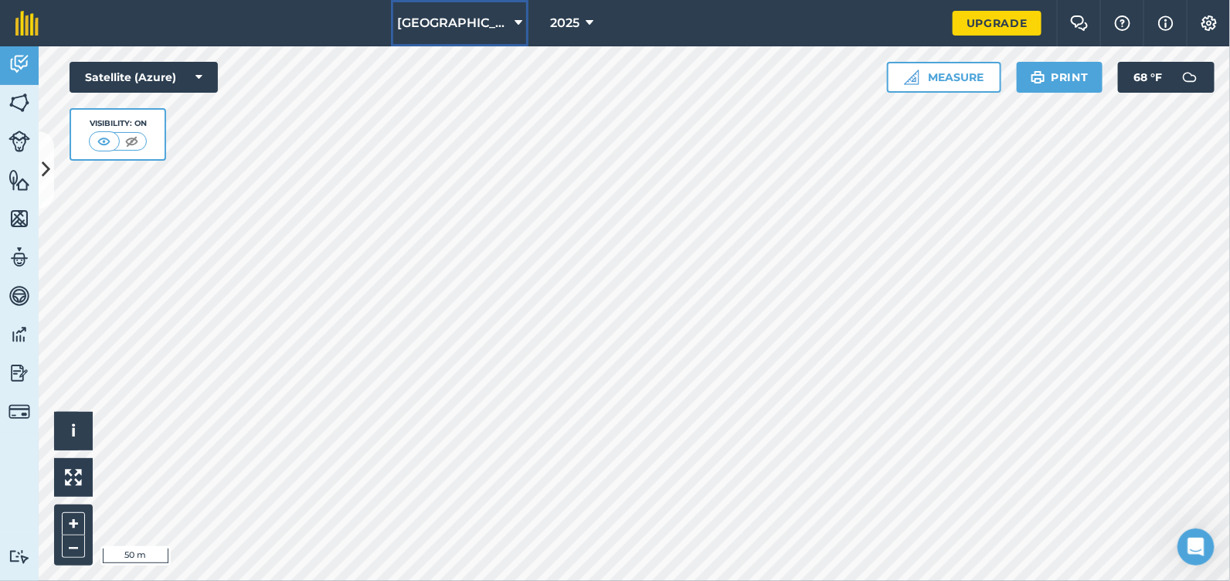
click at [484, 35] on button "[GEOGRAPHIC_DATA]" at bounding box center [460, 23] width 138 height 46
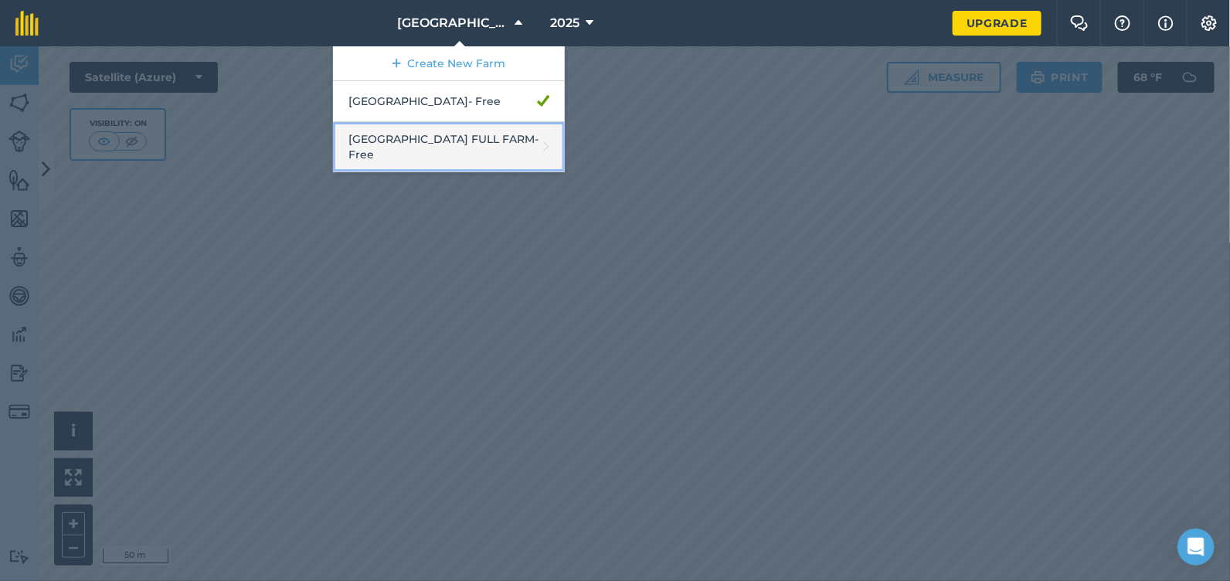
click at [484, 124] on link "Sycamore Valley FULL FARM - Free" at bounding box center [449, 147] width 232 height 50
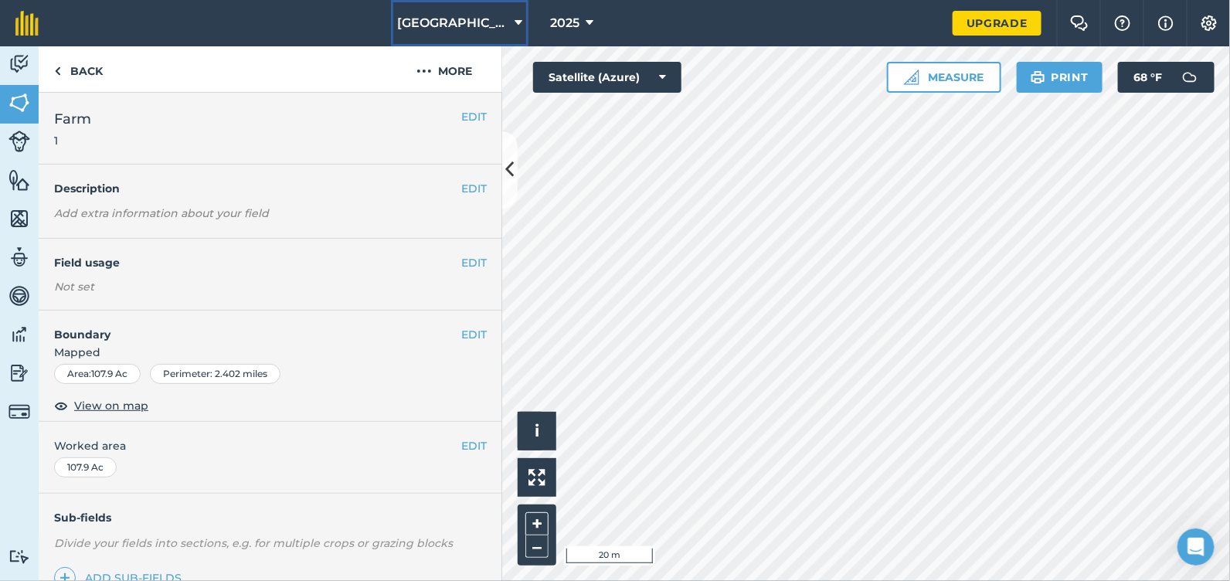
click at [502, 22] on span "[GEOGRAPHIC_DATA] FULL FARM" at bounding box center [452, 23] width 111 height 19
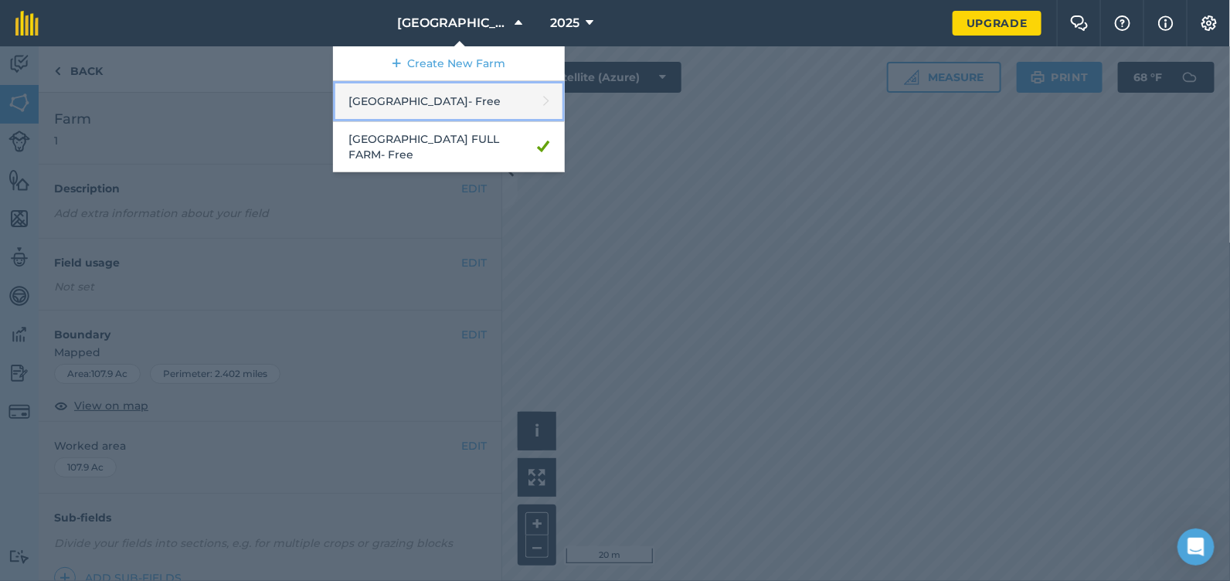
click at [464, 98] on link "[GEOGRAPHIC_DATA] - Free" at bounding box center [449, 101] width 232 height 41
